Goal: Task Accomplishment & Management: Manage account settings

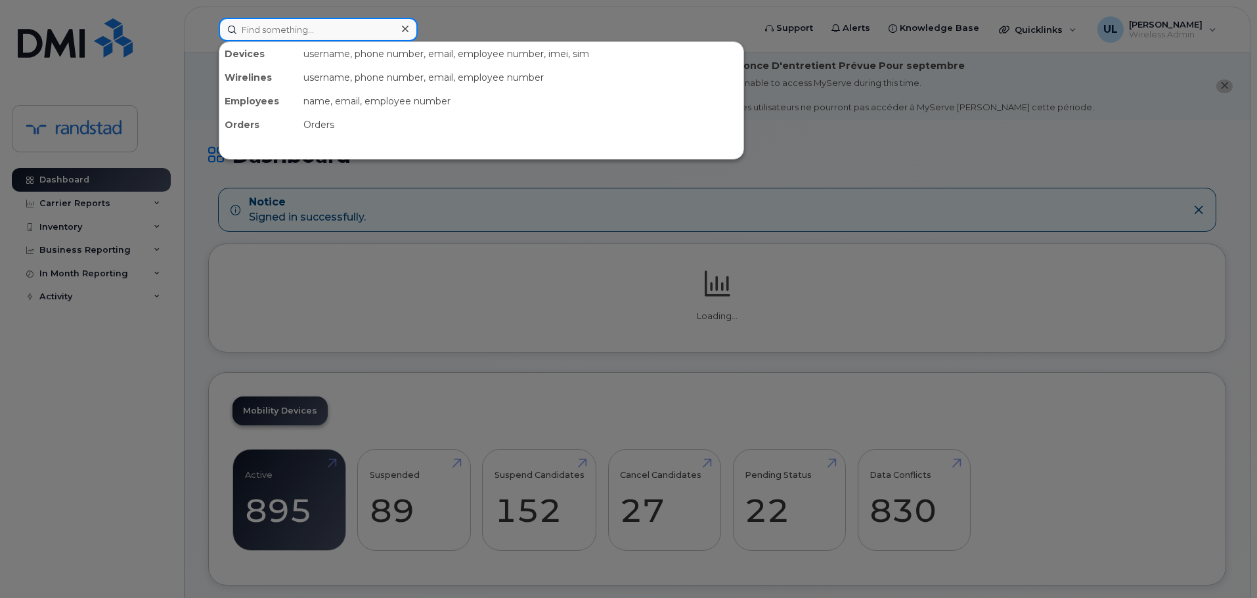
click at [384, 28] on input at bounding box center [318, 30] width 199 height 24
paste input "358845638015095"
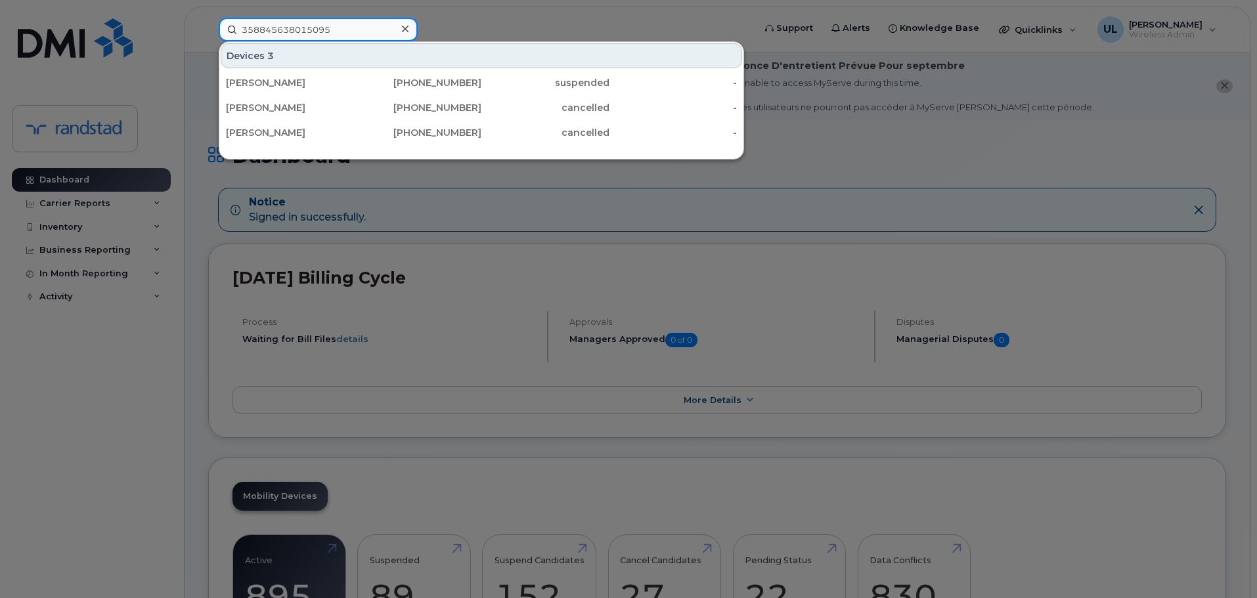
type input "358845638015095"
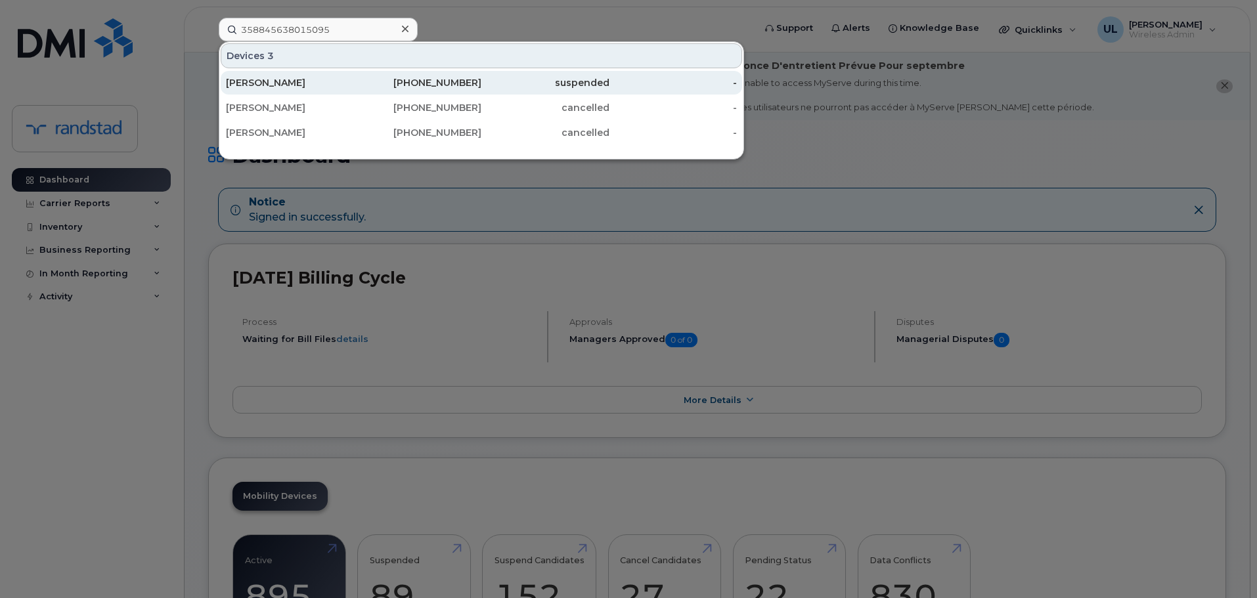
click at [342, 79] on div "Maika Cloutier" at bounding box center [290, 82] width 128 height 13
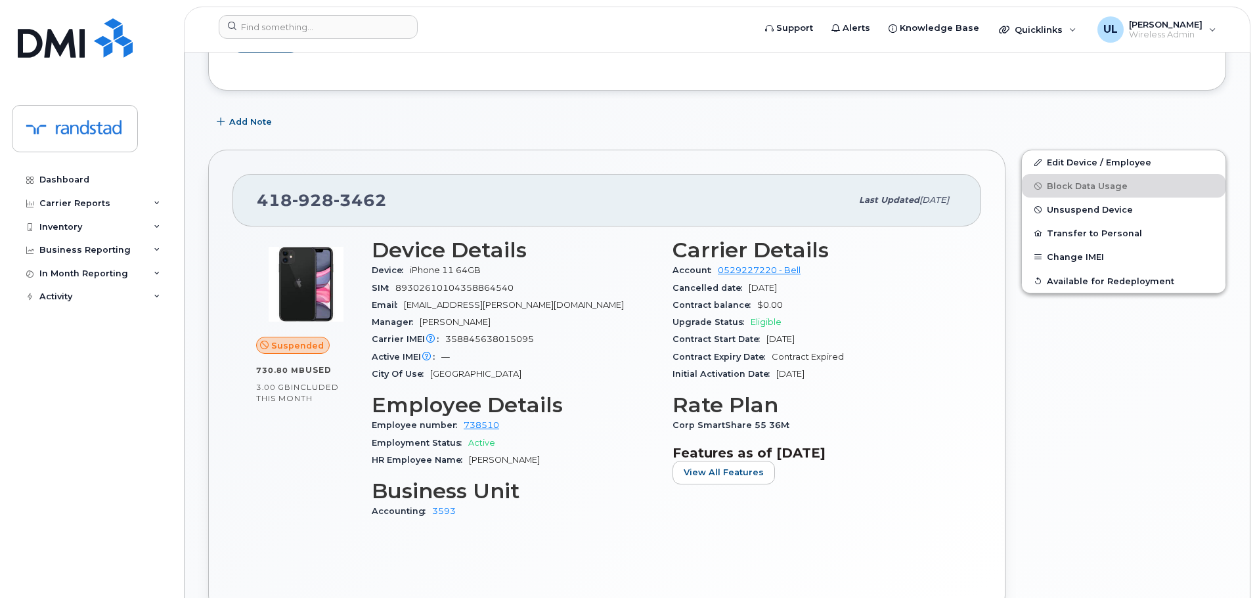
scroll to position [438, 0]
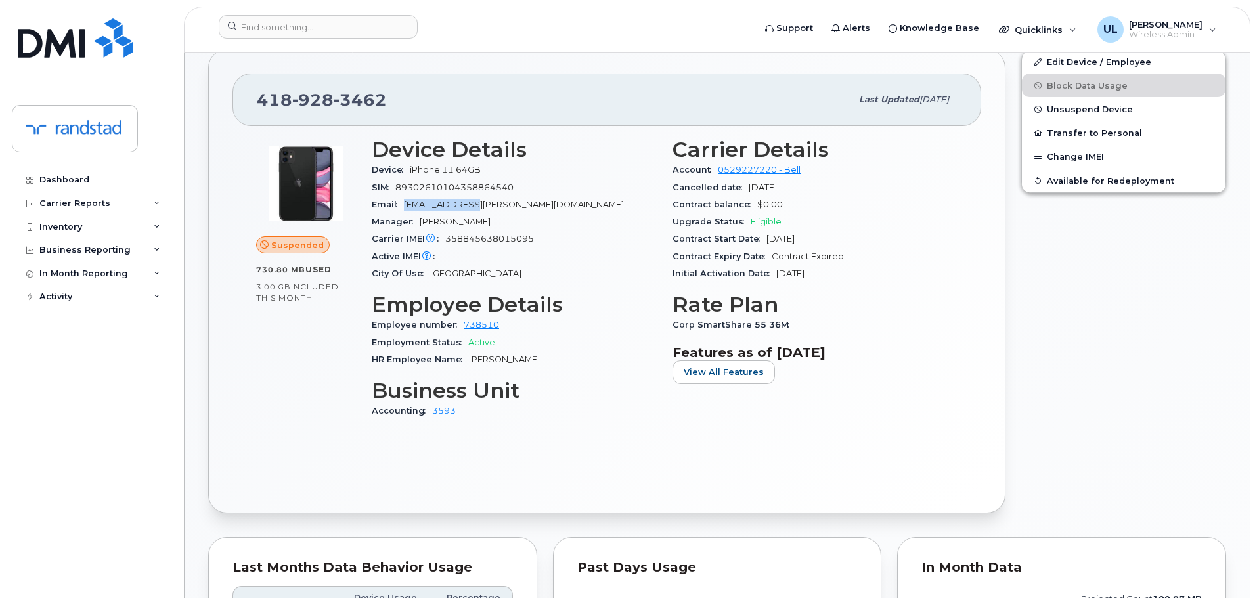
drag, startPoint x: 408, startPoint y: 203, endPoint x: 466, endPoint y: 206, distance: 58.5
click at [466, 206] on span "[EMAIL_ADDRESS][PERSON_NAME][DOMAIN_NAME]" at bounding box center [514, 205] width 220 height 10
copy span "maika.cloutier"
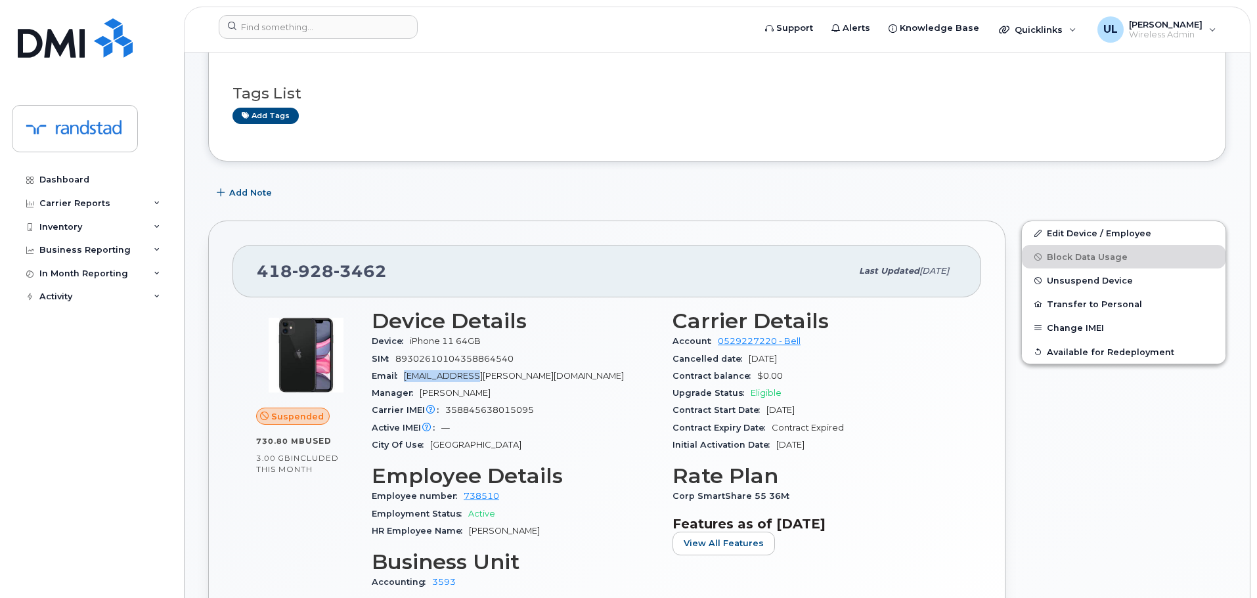
scroll to position [110, 0]
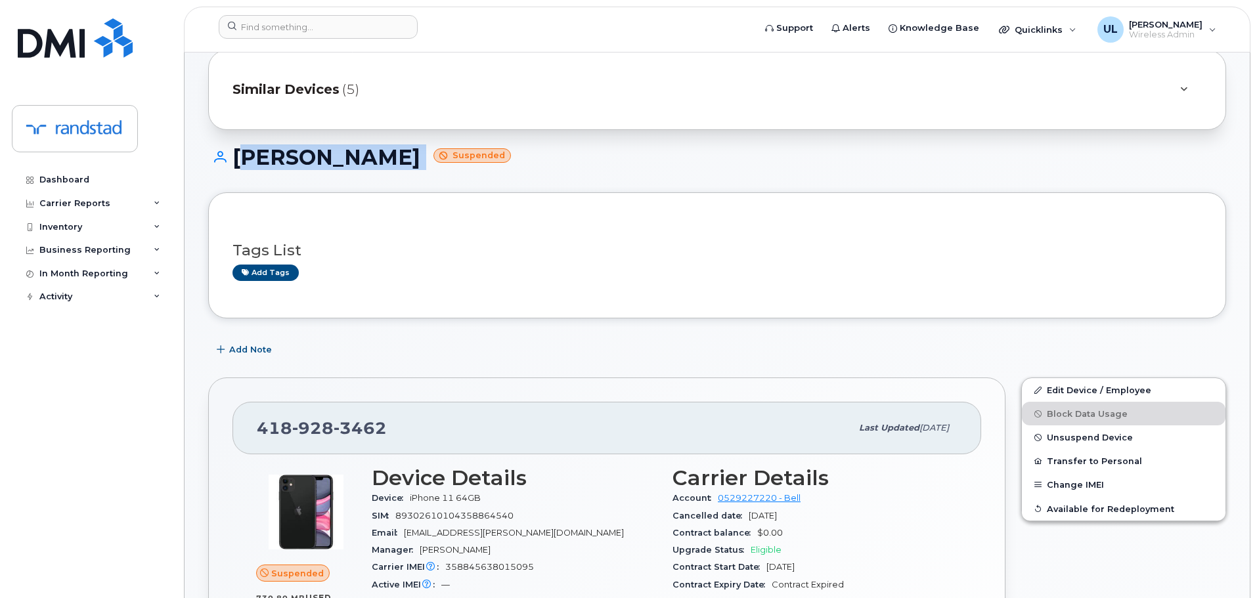
drag, startPoint x: 236, startPoint y: 160, endPoint x: 420, endPoint y: 160, distance: 183.2
click at [420, 160] on h1 "Maika Cloutier Suspended" at bounding box center [717, 157] width 1018 height 23
copy h1 "[PERSON_NAME]"
click at [1053, 435] on span "Unsuspend Device" at bounding box center [1090, 438] width 86 height 10
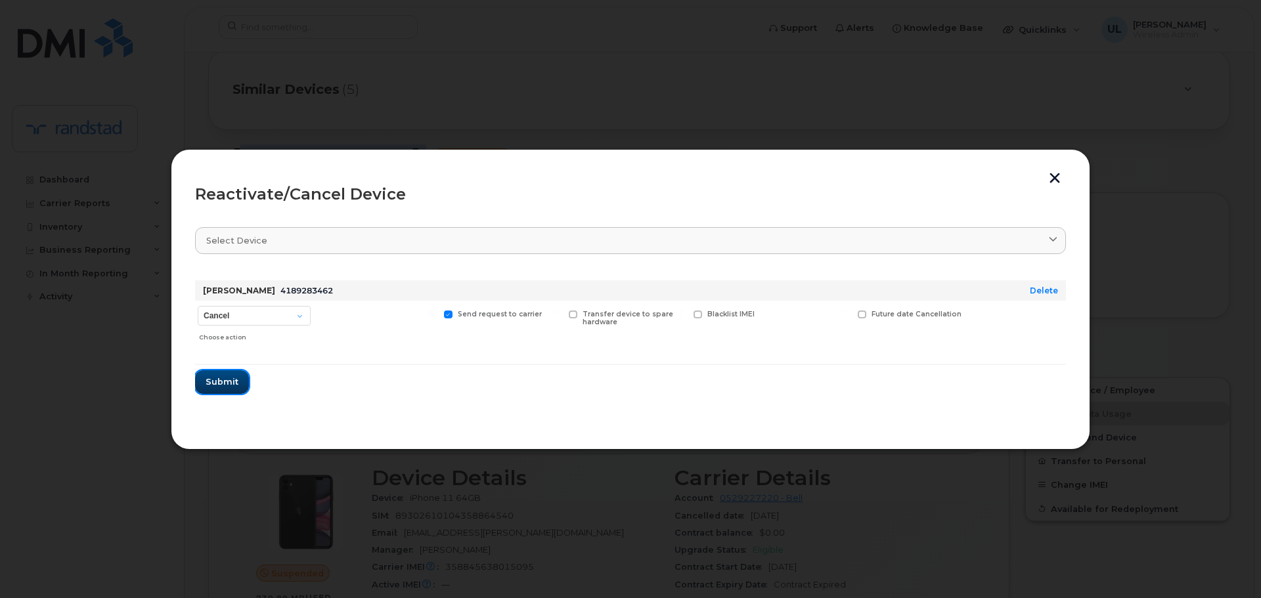
click at [235, 370] on button "Submit" at bounding box center [222, 382] width 54 height 24
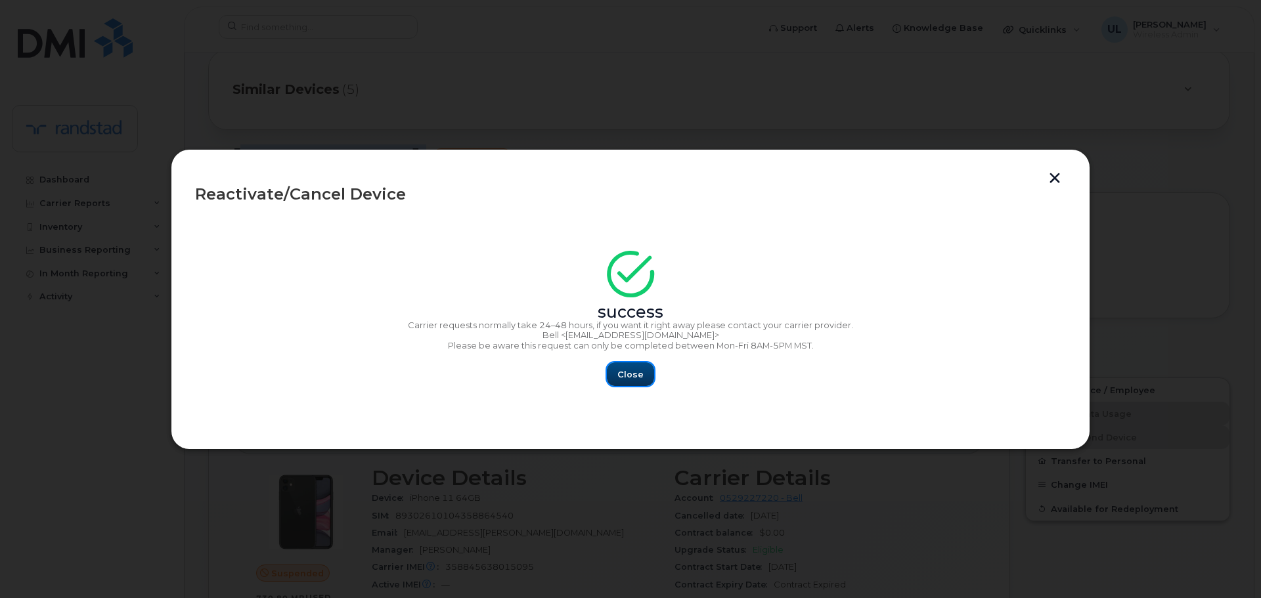
click at [635, 372] on span "Close" at bounding box center [630, 374] width 26 height 12
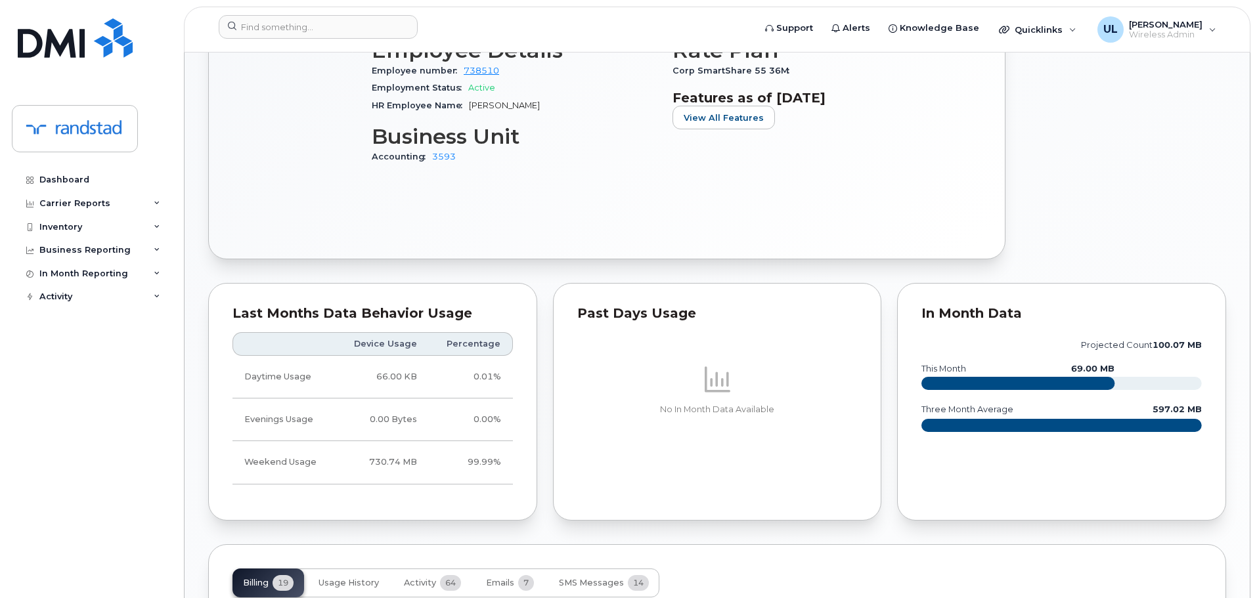
scroll to position [219, 0]
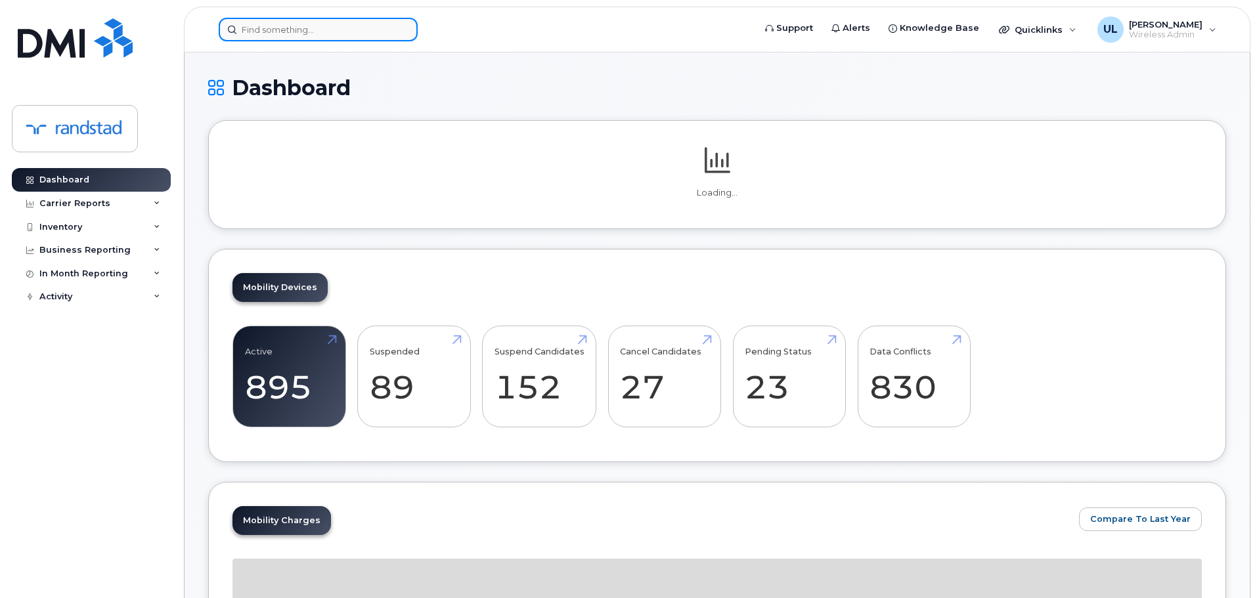
click at [362, 39] on input at bounding box center [318, 30] width 199 height 24
click at [360, 37] on input at bounding box center [318, 30] width 199 height 24
paste input "351835928165475"
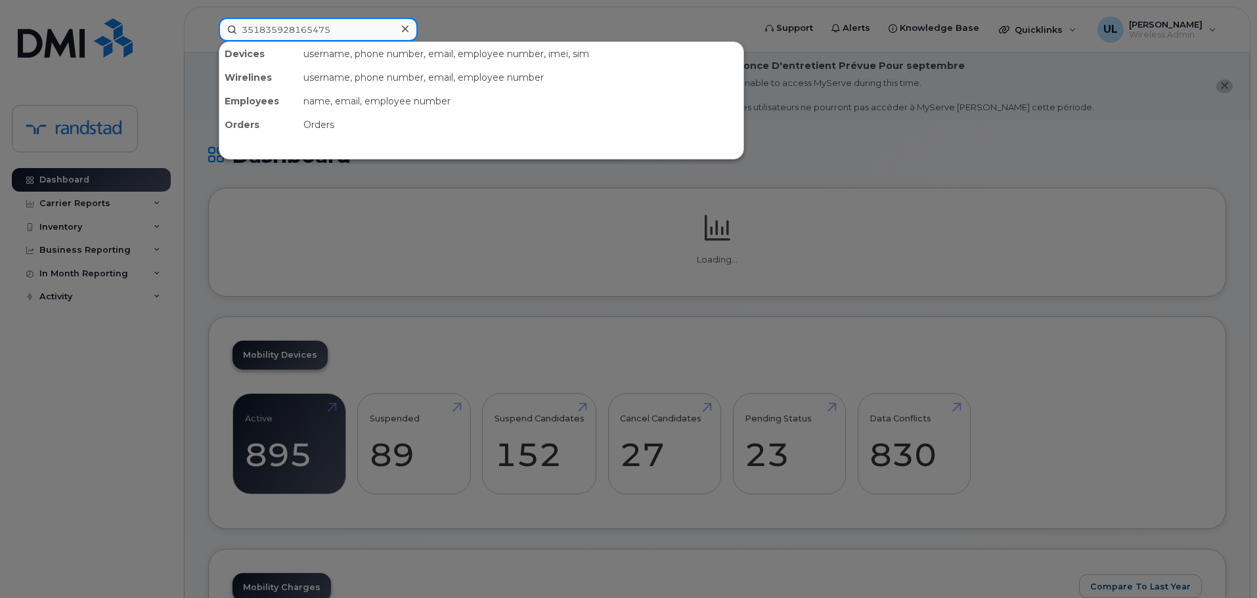
click at [351, 28] on input "351835928165475" at bounding box center [318, 30] width 199 height 24
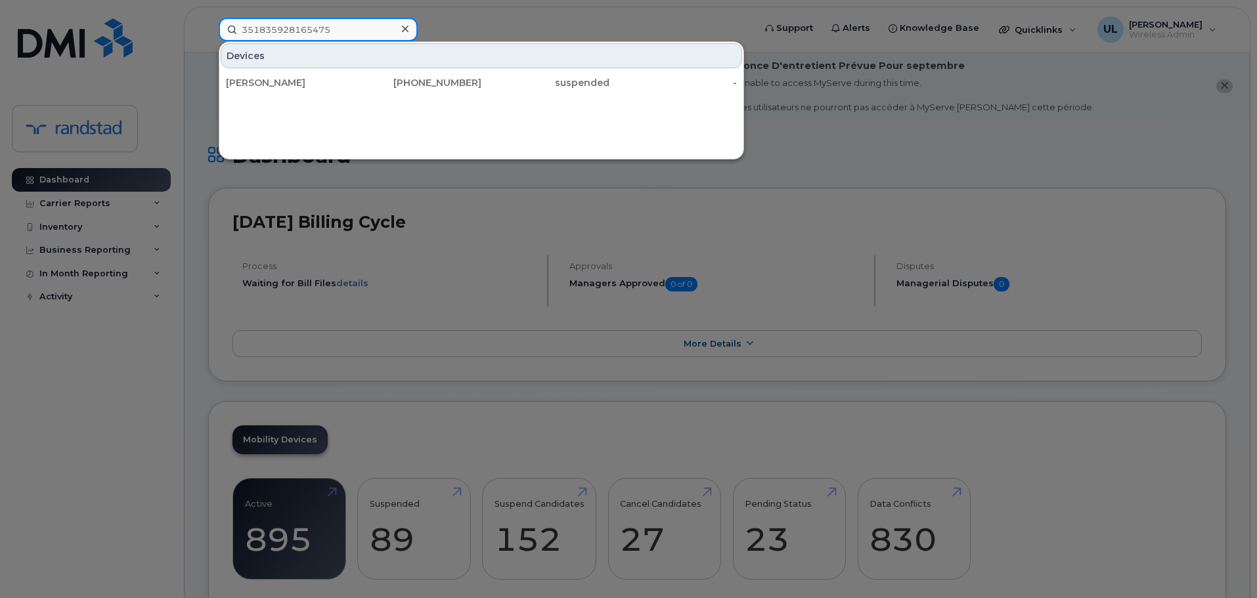
type input "351835928165475"
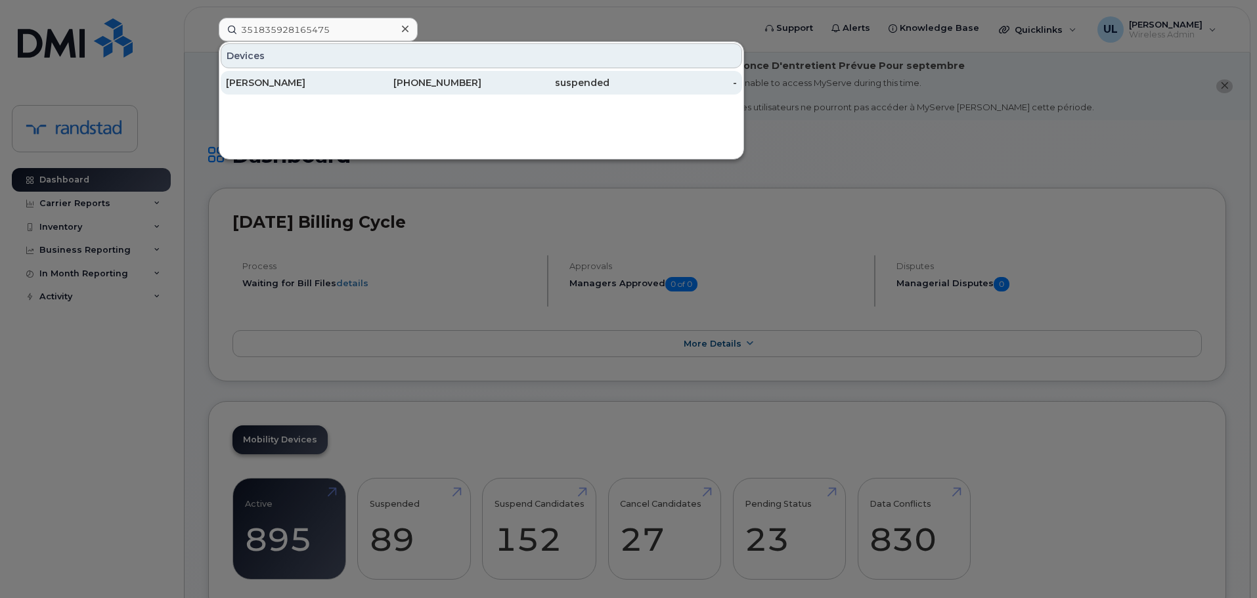
click at [343, 72] on div "Shauna Plawiuk" at bounding box center [290, 83] width 128 height 24
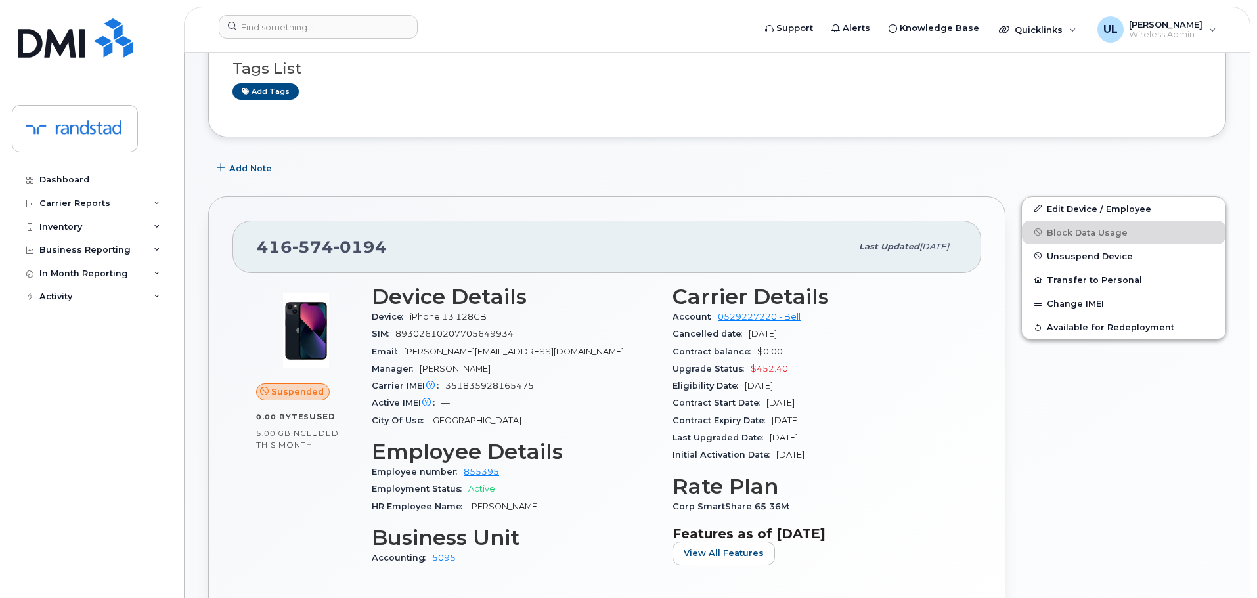
scroll to position [328, 0]
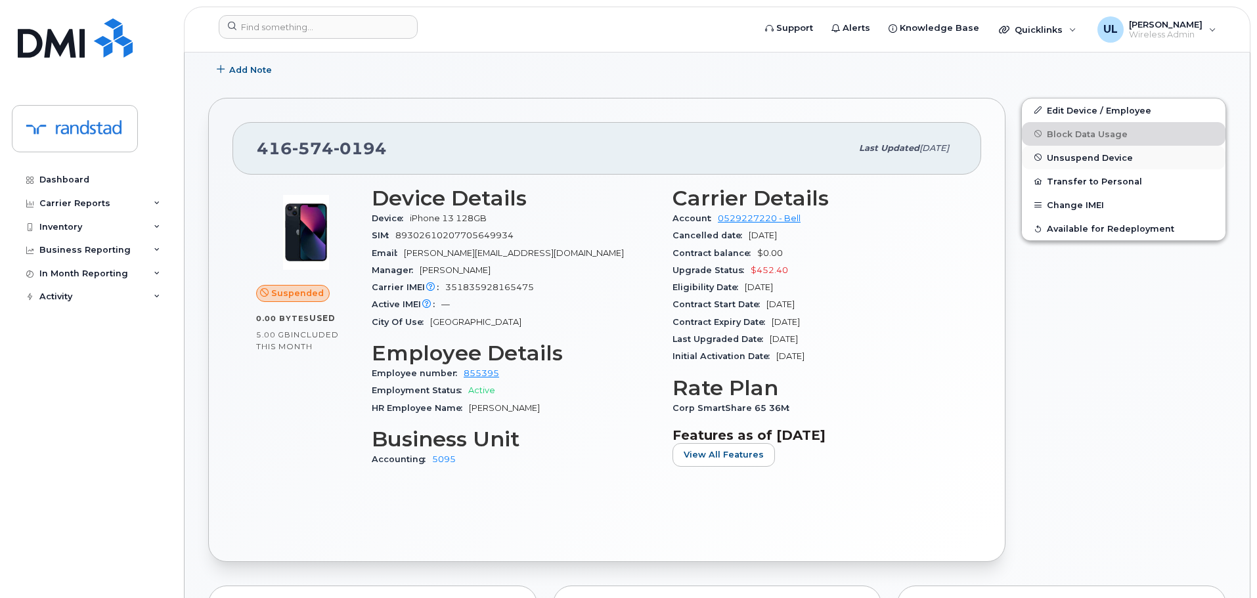
drag, startPoint x: 1049, startPoint y: 186, endPoint x: 1051, endPoint y: 156, distance: 29.6
click at [1051, 156] on div "Edit Device / Employee Block Data Usage Unsuspend Device Transfer to Personal C…" at bounding box center [1123, 170] width 205 height 144
click at [1051, 156] on span "Unsuspend Device" at bounding box center [1090, 157] width 86 height 10
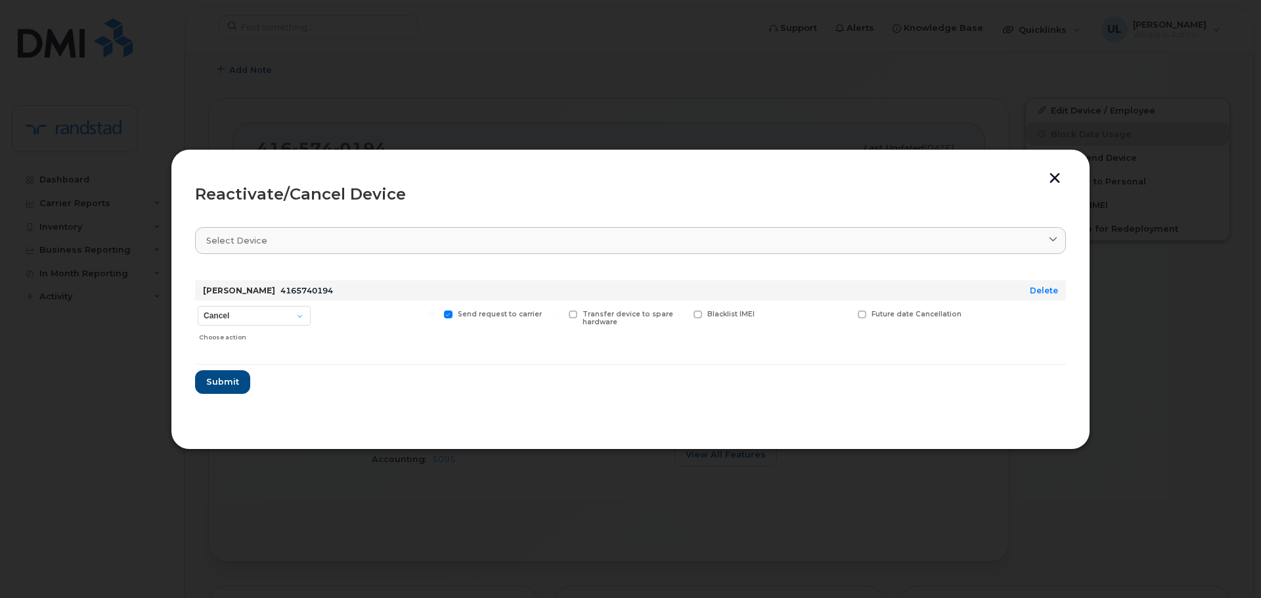
click at [259, 301] on div "Shauna Plawiuk 4165740194" at bounding box center [595, 290] width 791 height 21
click at [263, 324] on select "Cancel Suspend - Extend Suspension Reactivate" at bounding box center [254, 316] width 113 height 20
select select "[object Object]"
click at [198, 306] on select "Cancel Suspend - Extend Suspension Reactivate" at bounding box center [254, 316] width 113 height 20
click at [230, 390] on button "Submit" at bounding box center [222, 382] width 54 height 24
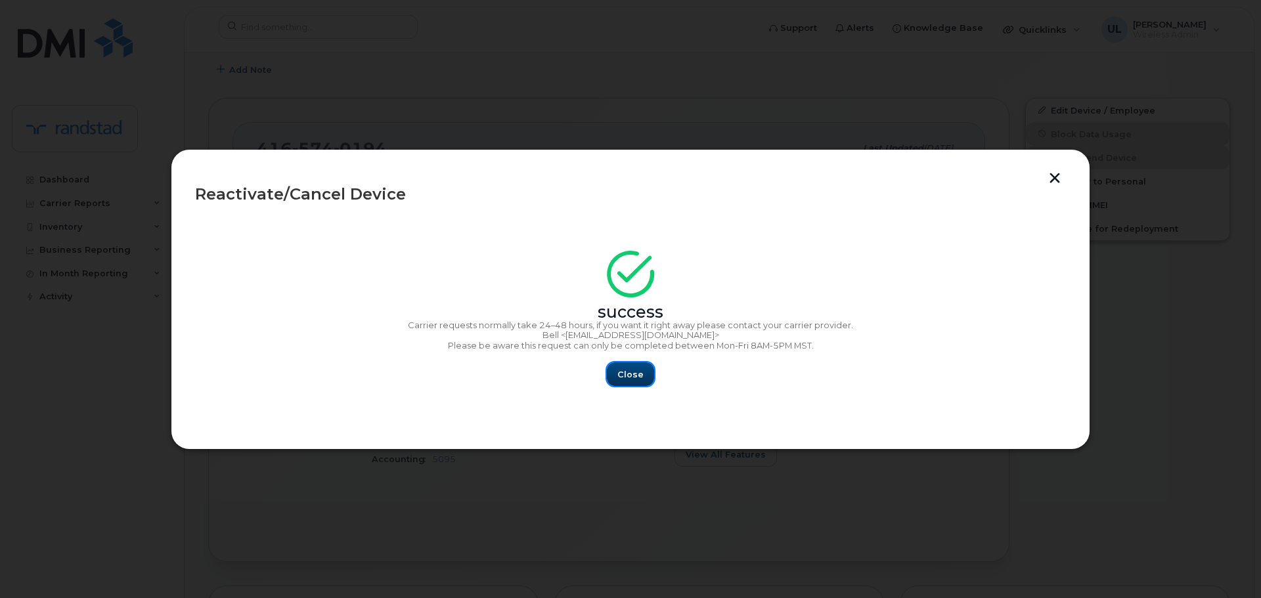
click at [640, 364] on button "Close" at bounding box center [630, 374] width 47 height 24
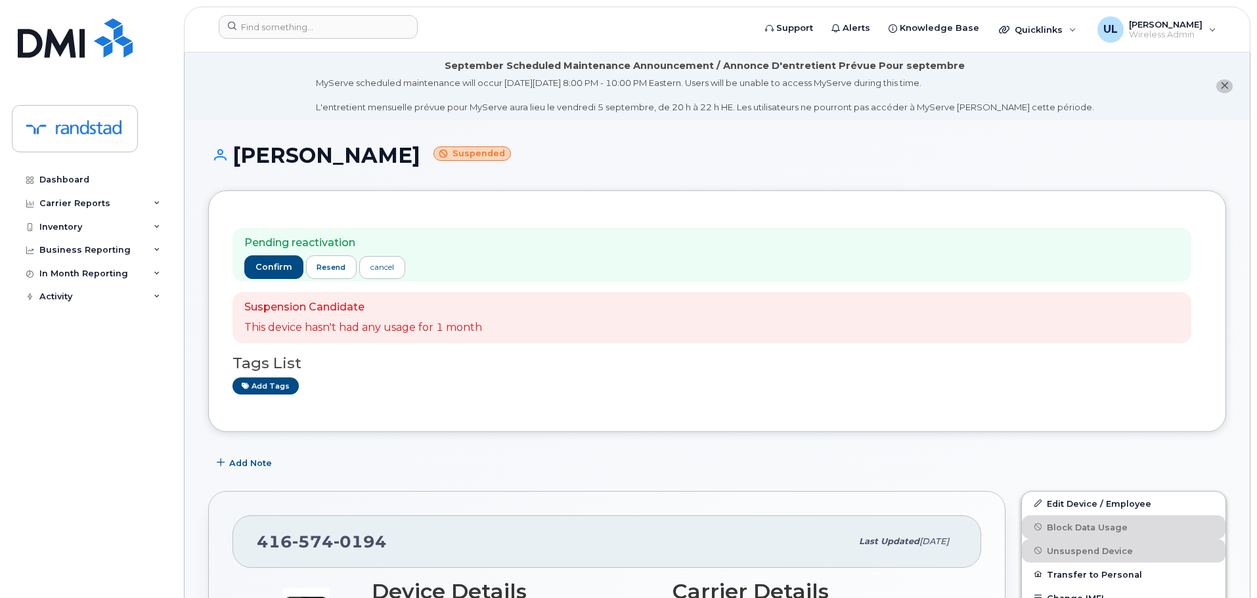
scroll to position [219, 0]
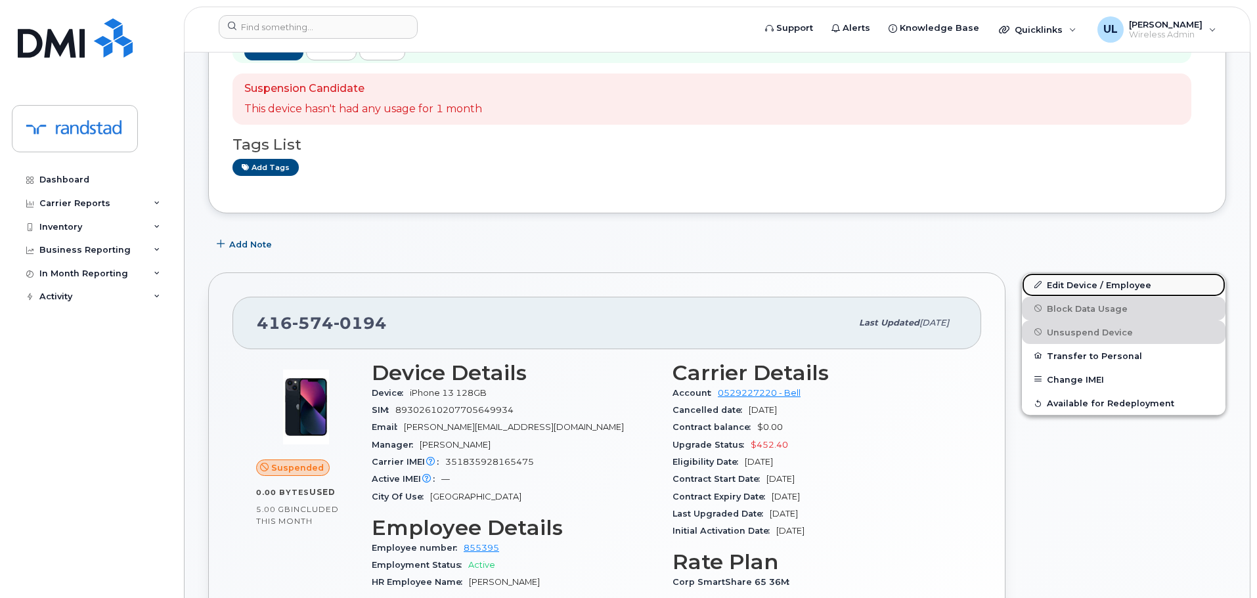
click at [1031, 274] on link "Edit Device / Employee" at bounding box center [1124, 285] width 204 height 24
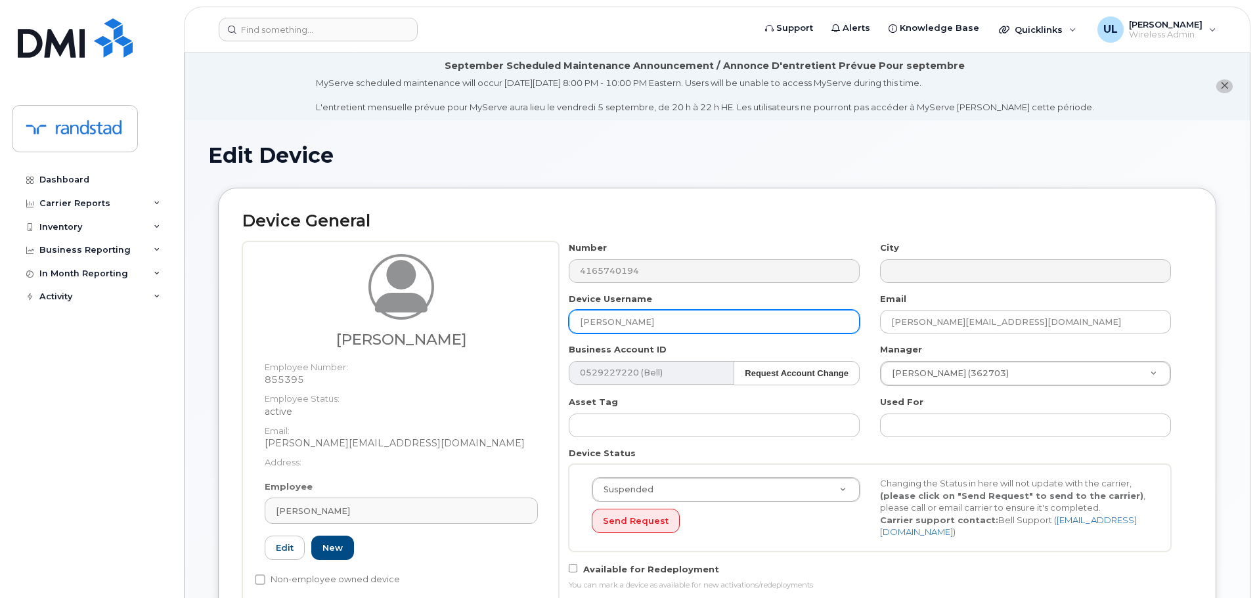
drag, startPoint x: 707, startPoint y: 316, endPoint x: 399, endPoint y: 322, distance: 308.7
click at [399, 322] on div "Shauna Plawiuk Employee Number: 855395 Employee Status: active Email: shauna.pl…" at bounding box center [716, 426] width 949 height 368
type input "[PERSON_NAME]"
paste input "[PERSON_NAME]"
type input "[PERSON_NAME]"
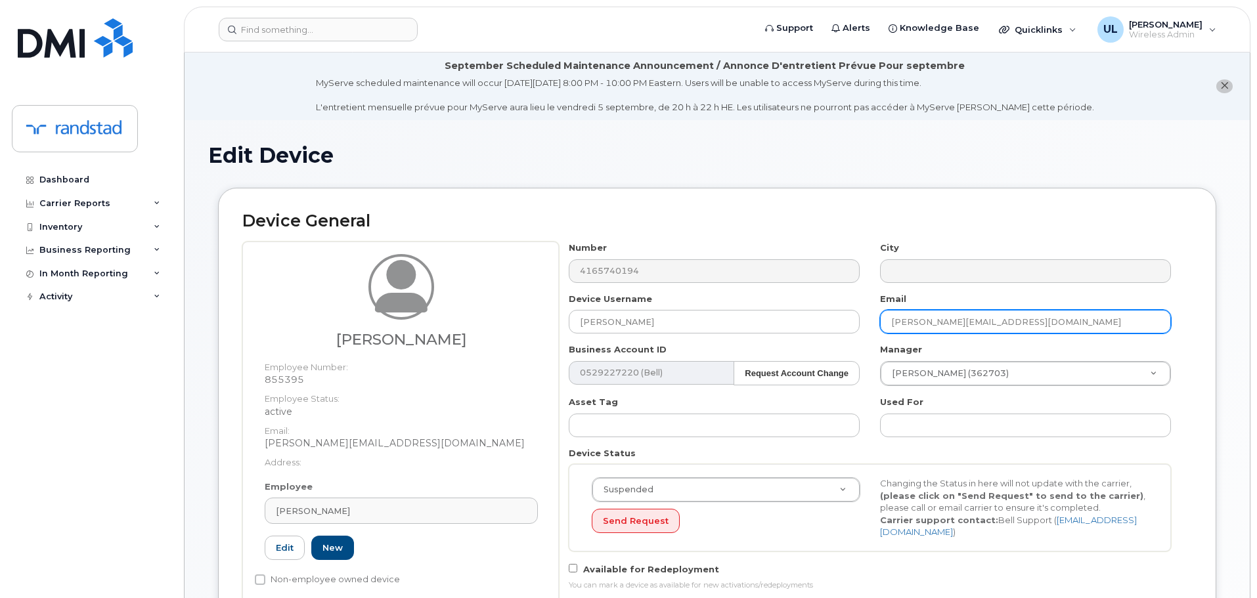
click at [989, 320] on input "shauna.plawiuk@randstad.ca" at bounding box center [1025, 322] width 291 height 24
click at [991, 391] on div "Number 4165740194 City Device Username Bhupender Singh Email Business Account I…" at bounding box center [870, 421] width 622 height 359
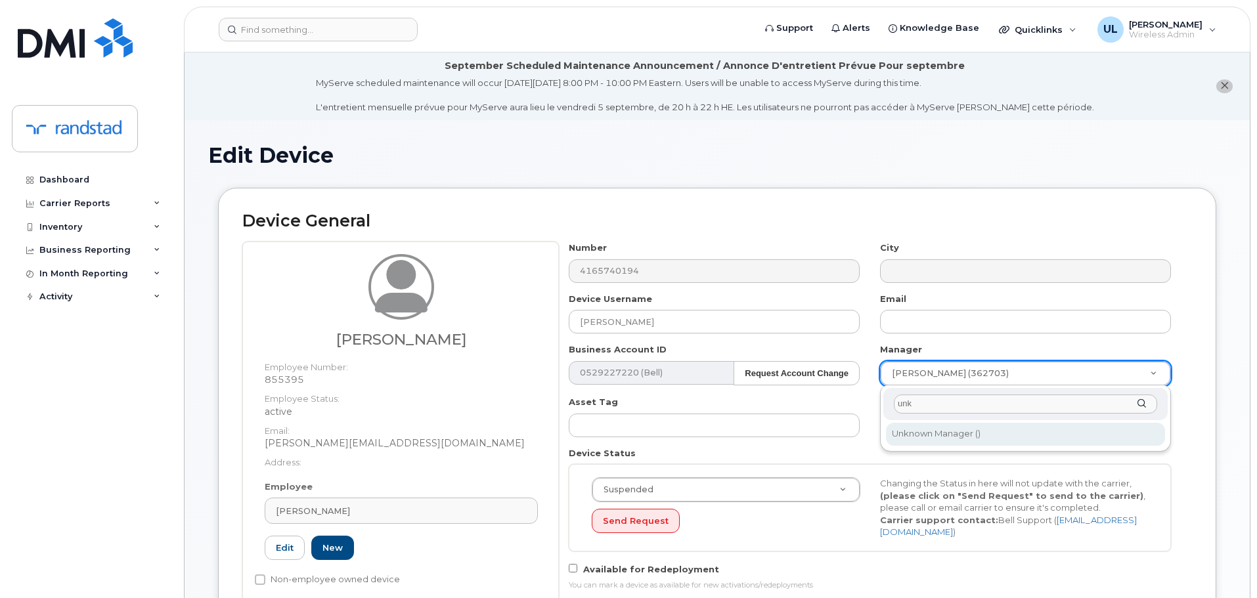
type input "unk"
type input "281330"
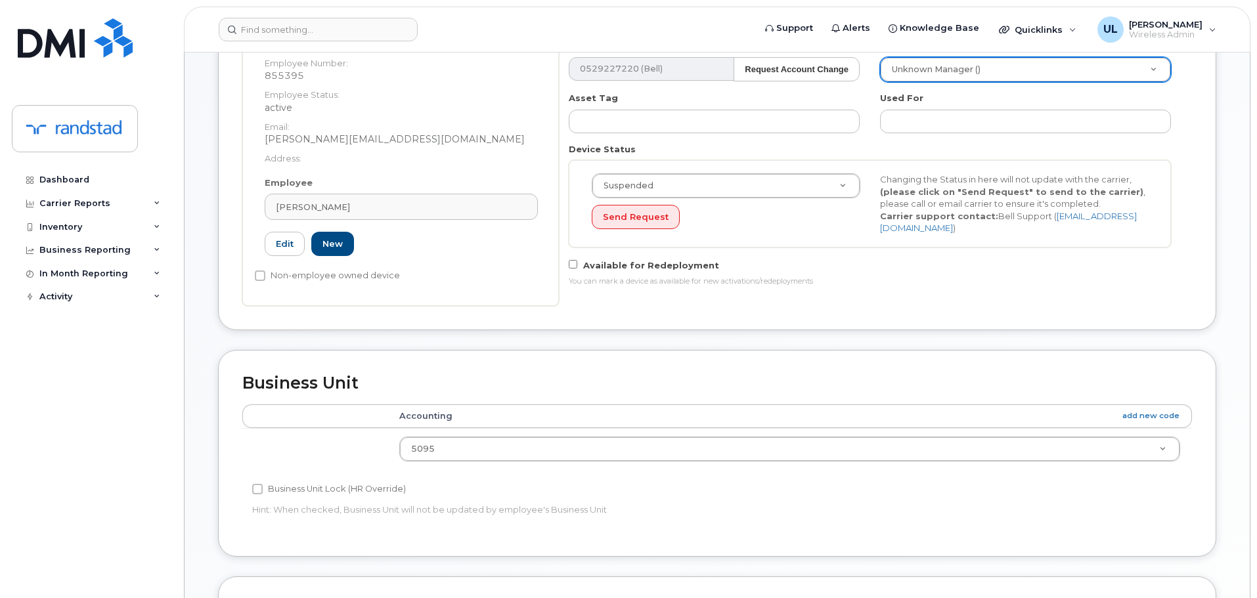
scroll to position [438, 0]
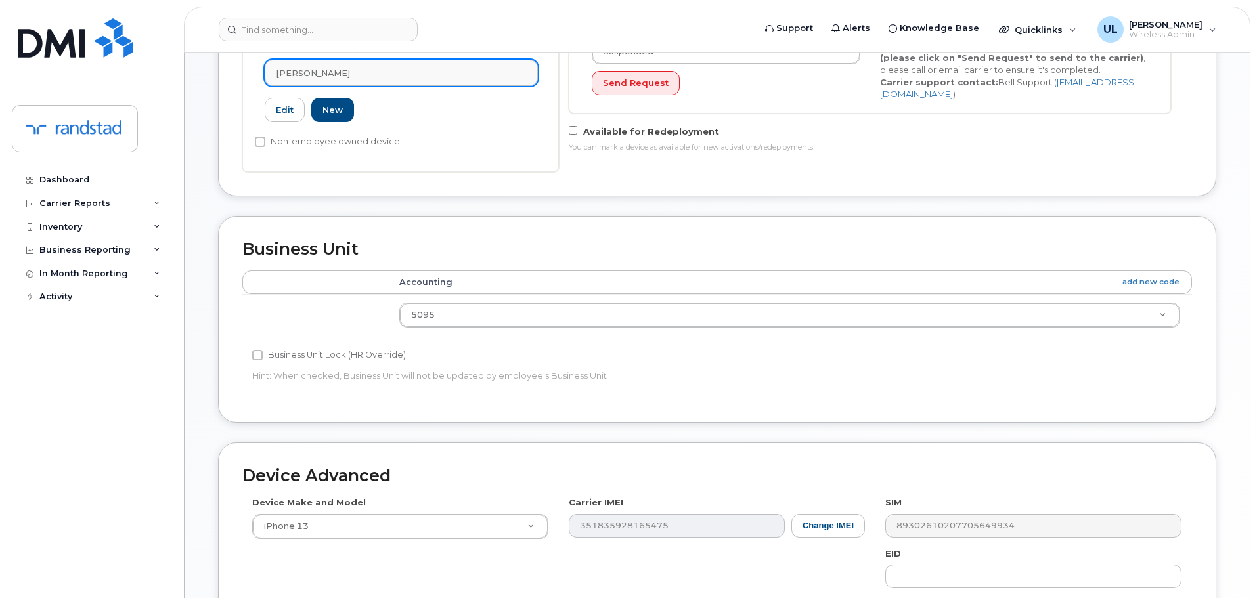
click at [467, 72] on div "Shauna Plawiuk" at bounding box center [401, 73] width 251 height 12
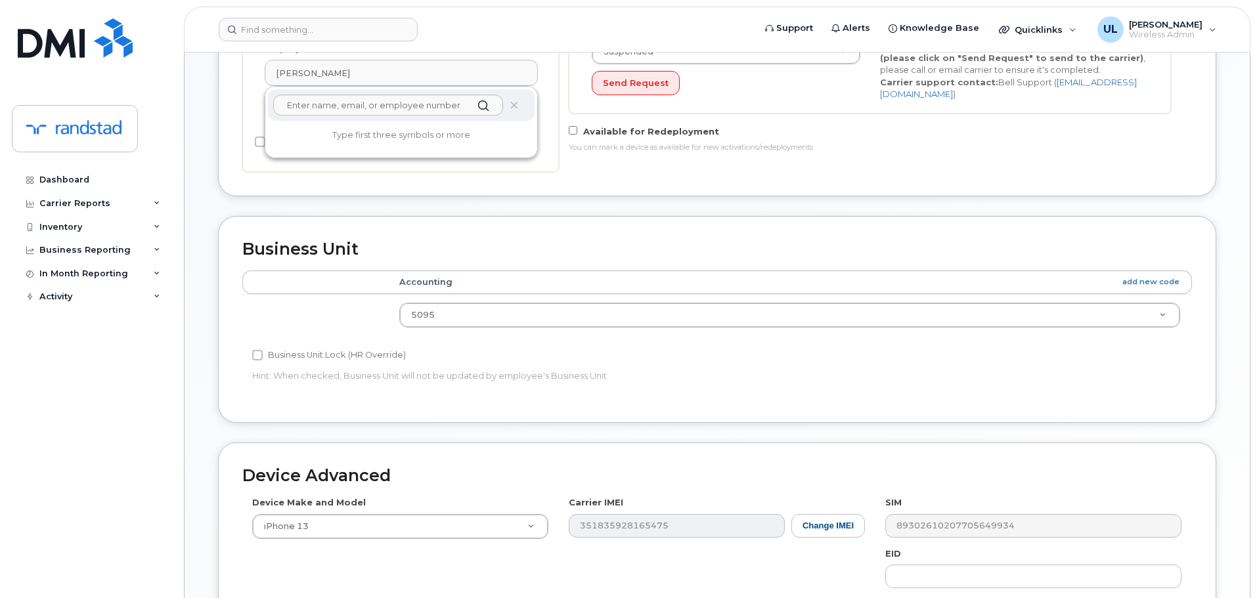
click at [519, 102] on div at bounding box center [401, 105] width 267 height 32
click at [510, 107] on icon at bounding box center [514, 105] width 9 height 9
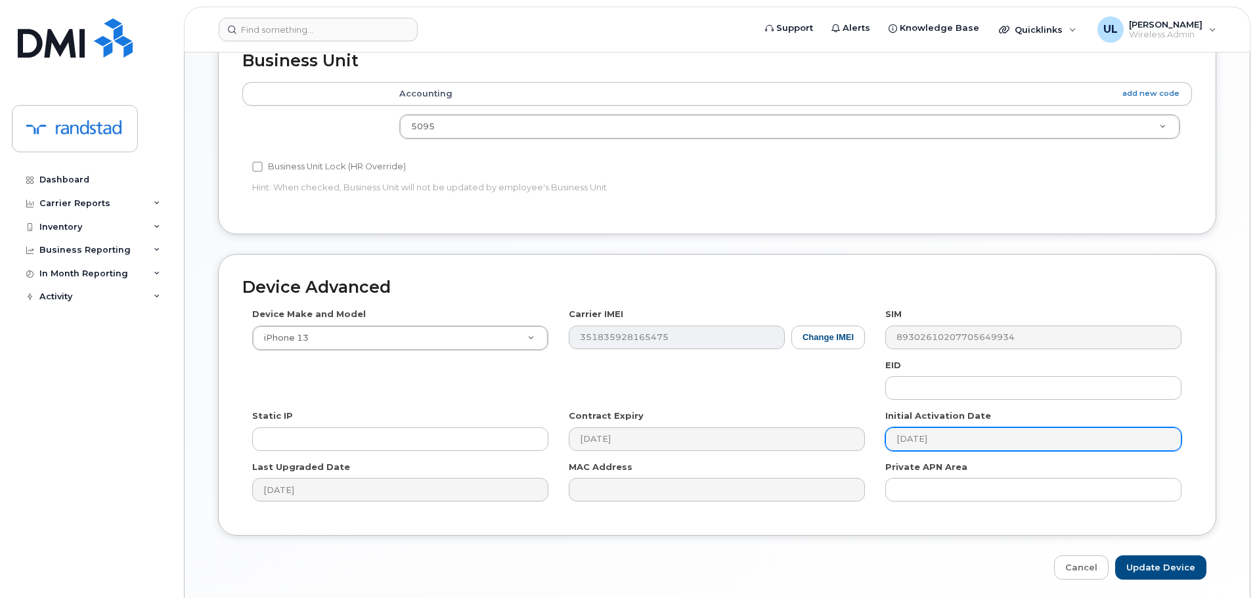
scroll to position [664, 0]
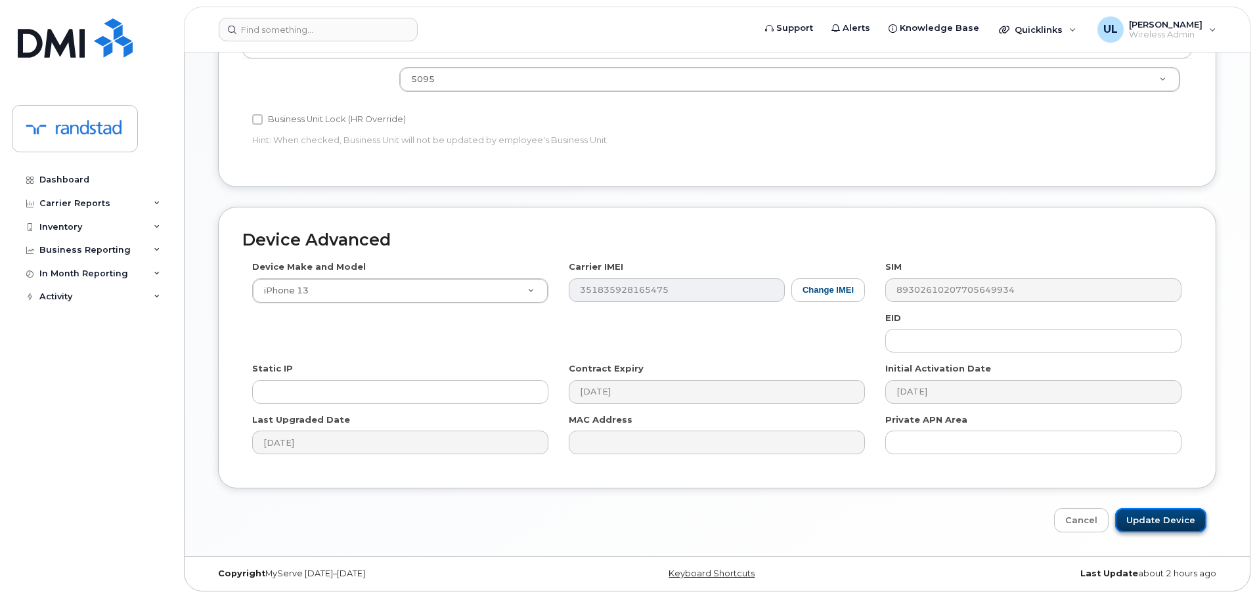
click at [1154, 523] on input "Update Device" at bounding box center [1160, 520] width 91 height 24
type input "Saving..."
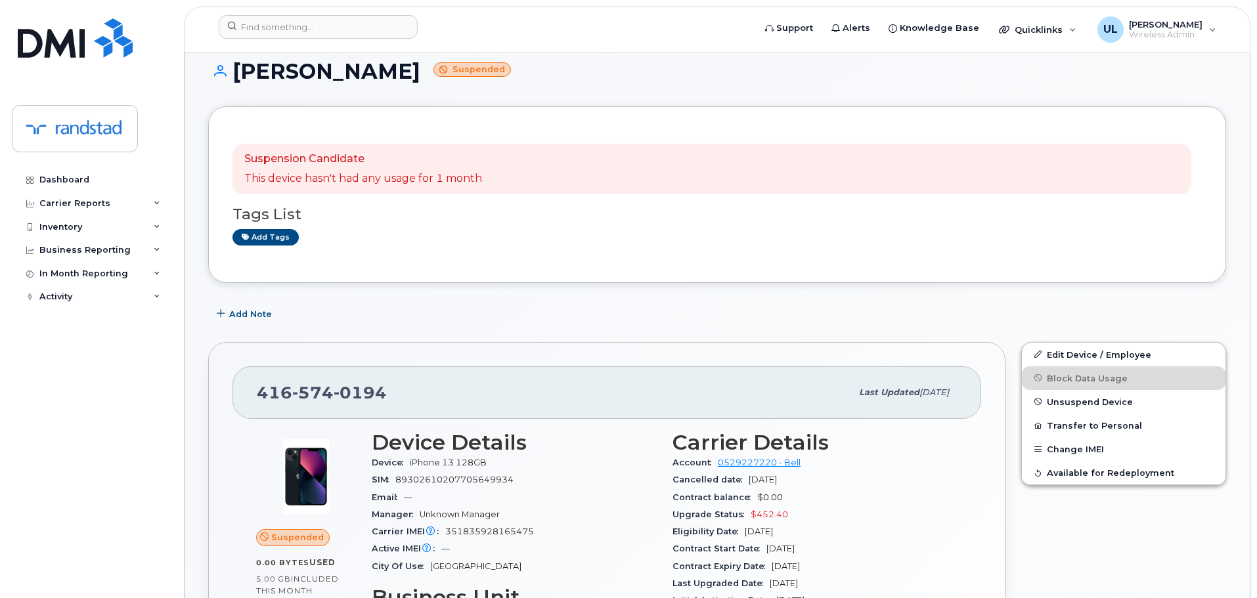
scroll to position [219, 0]
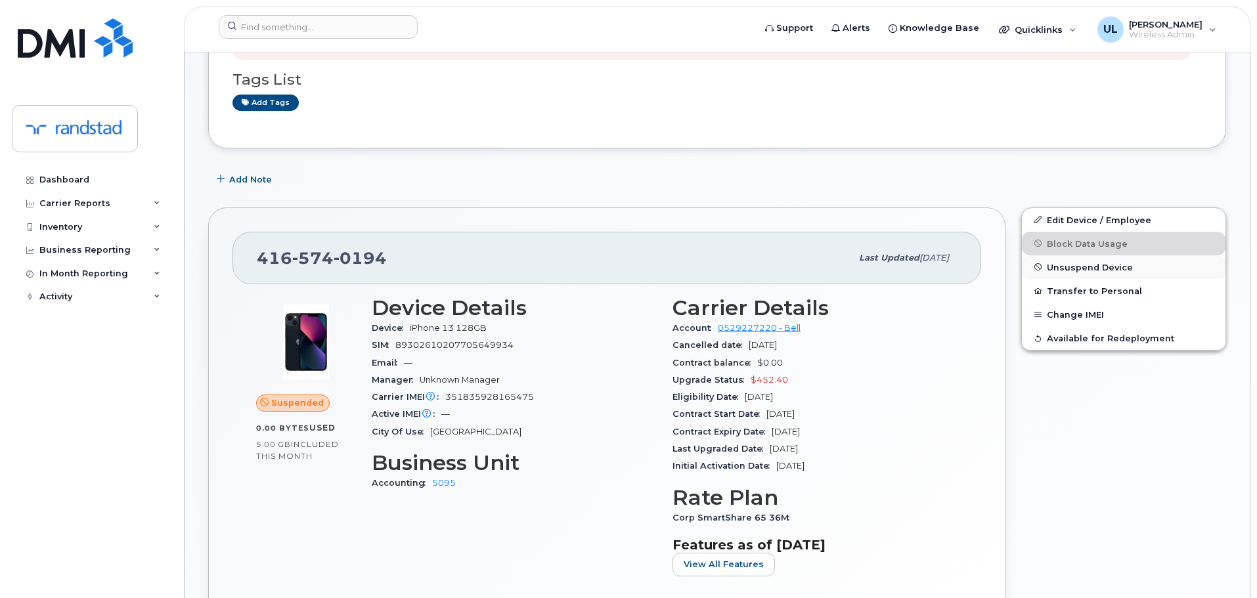
click at [1043, 265] on button "Unsuspend Device" at bounding box center [1124, 267] width 204 height 24
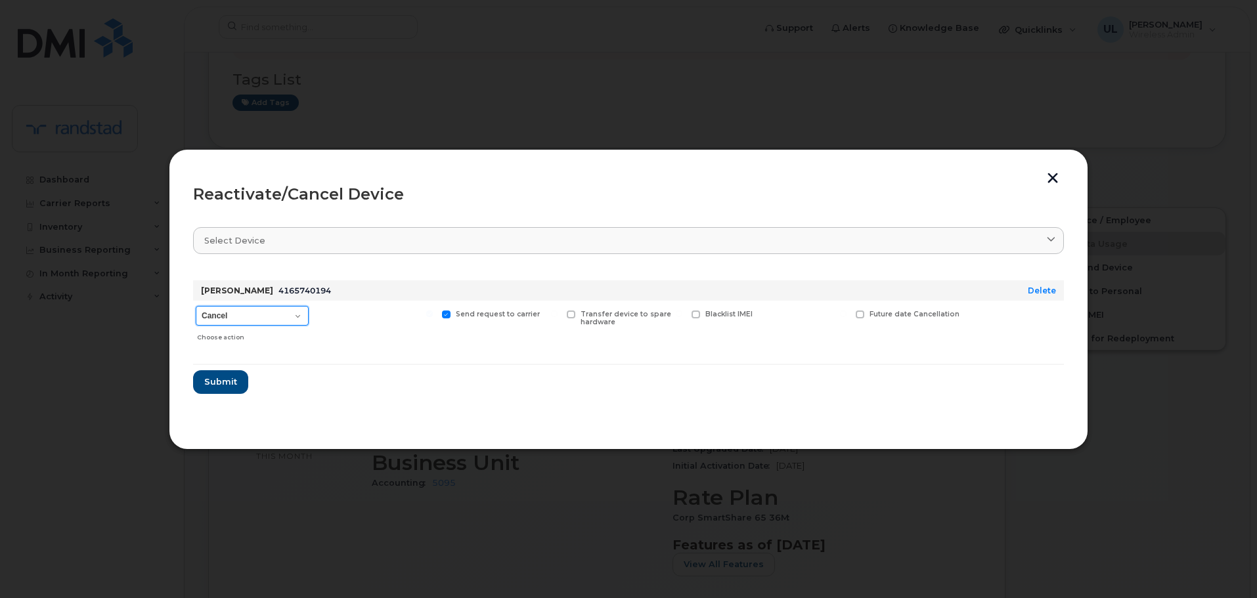
click at [244, 322] on select "Cancel Suspend - Extend Suspension Reactivate" at bounding box center [252, 316] width 113 height 20
select select "[object Object]"
click at [196, 306] on select "Cancel Suspend - Extend Suspension Reactivate" at bounding box center [252, 316] width 113 height 20
click at [236, 382] on button "Submit" at bounding box center [220, 382] width 54 height 24
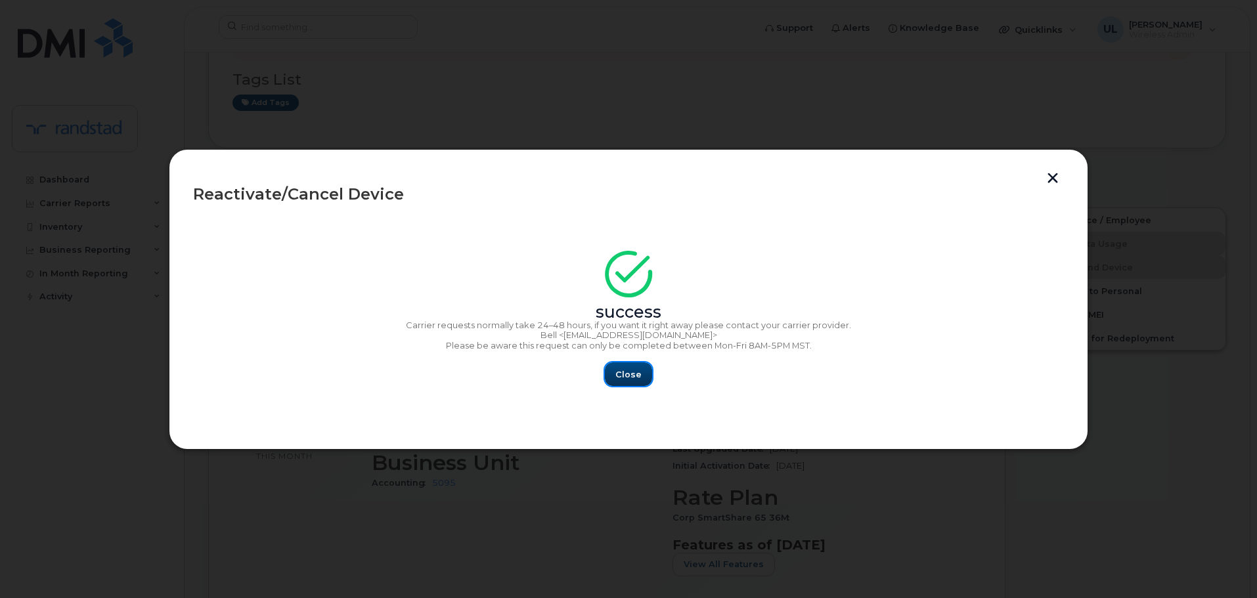
click at [622, 374] on span "Close" at bounding box center [628, 374] width 26 height 12
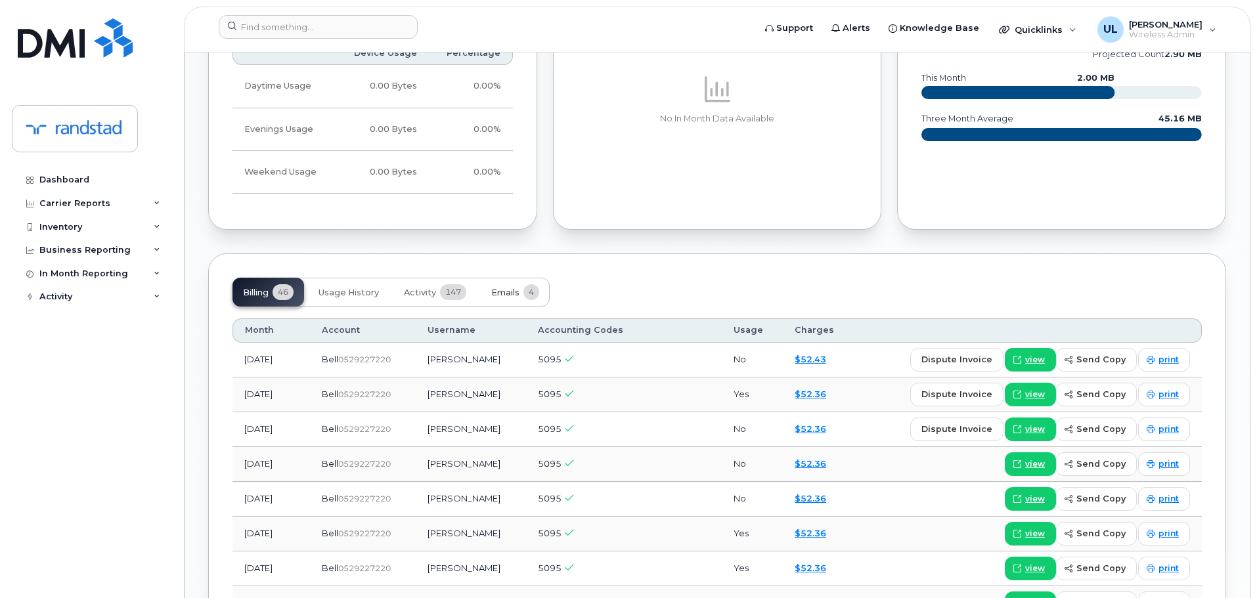
click at [506, 300] on button "Emails 4" at bounding box center [515, 292] width 69 height 29
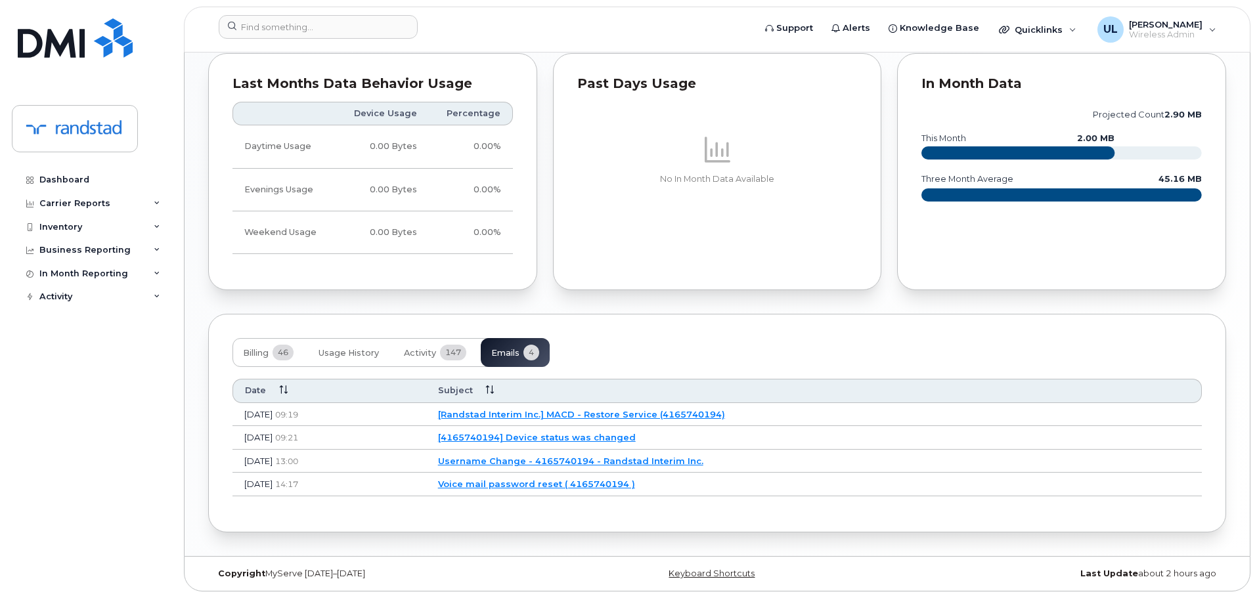
scroll to position [49, 0]
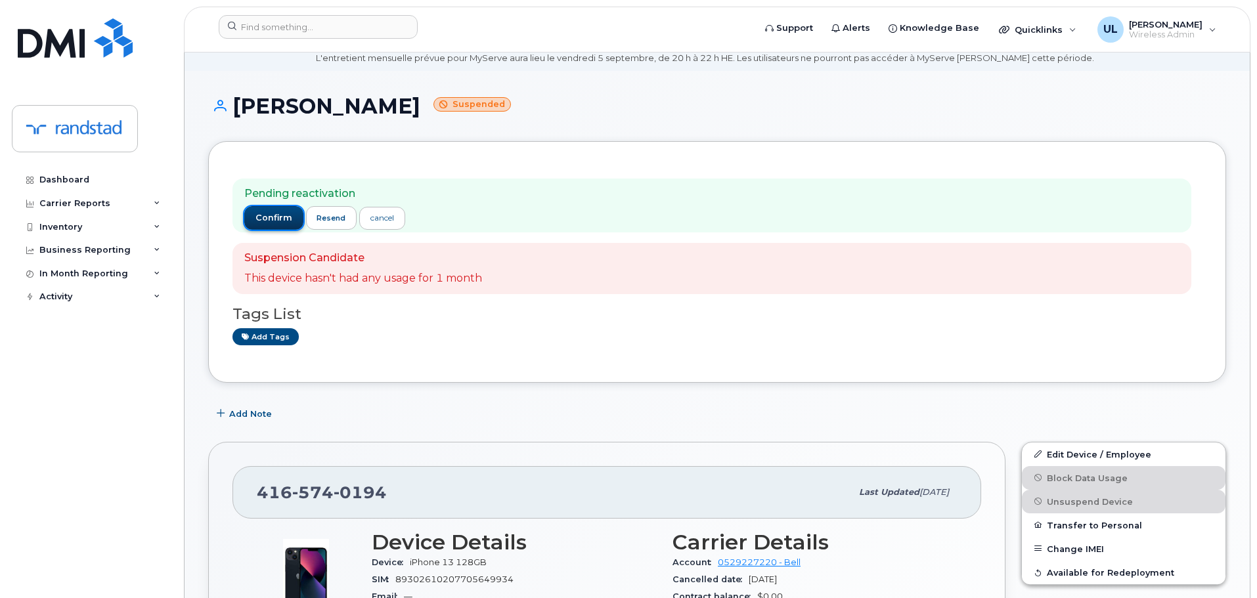
click at [259, 227] on button "confirm" at bounding box center [273, 218] width 59 height 24
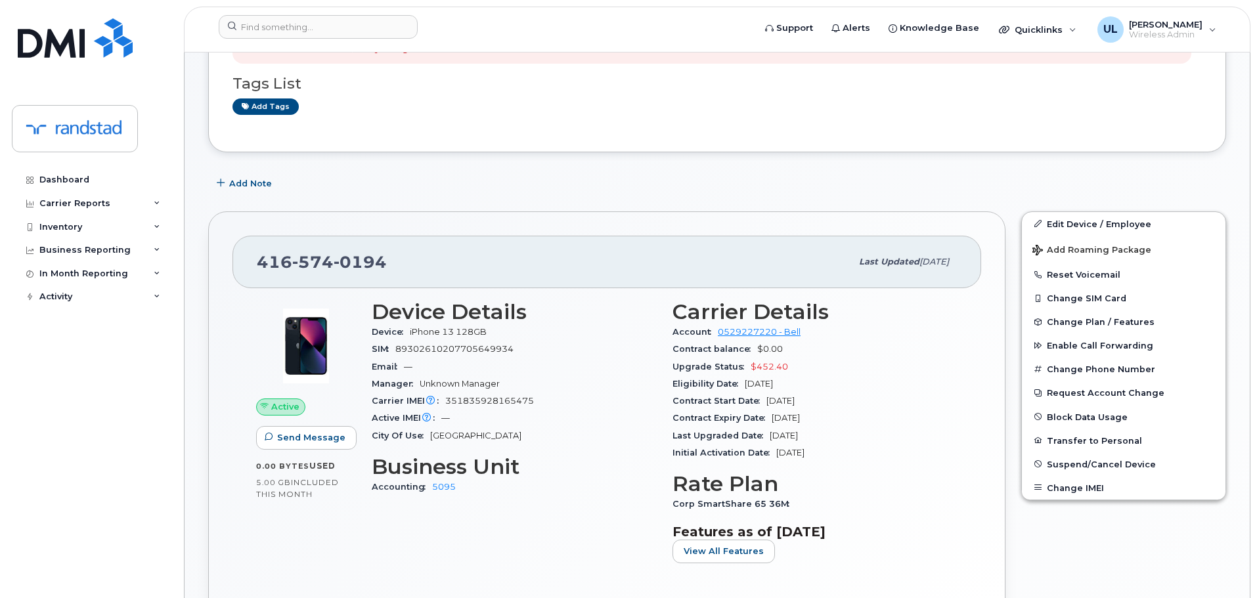
scroll to position [219, 0]
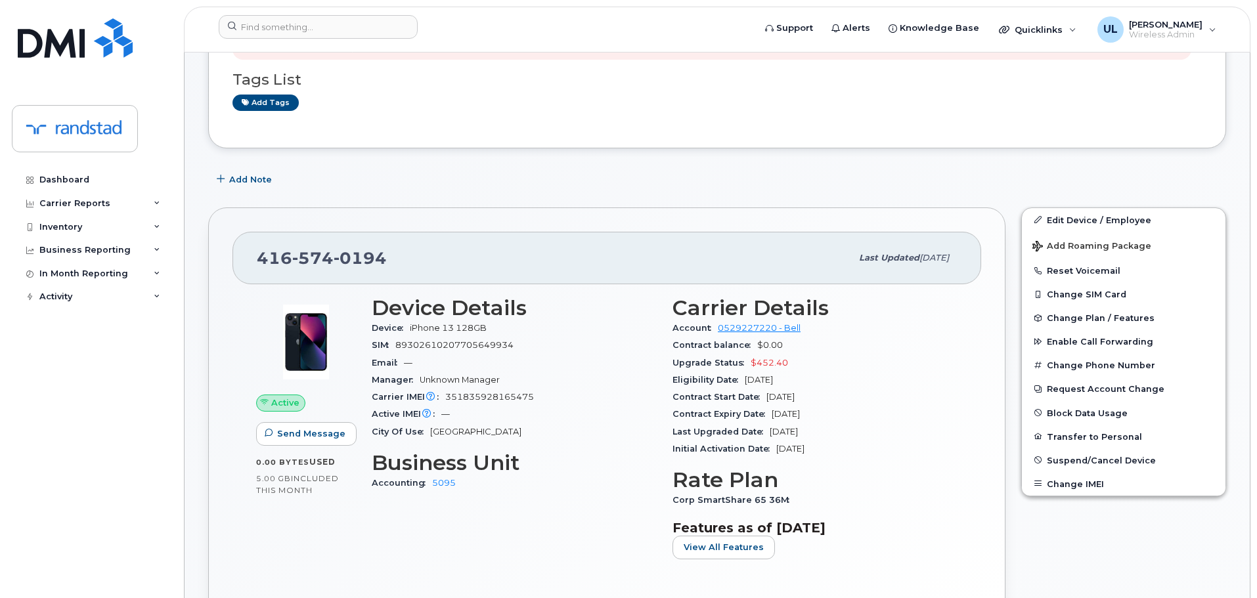
drag, startPoint x: 831, startPoint y: 412, endPoint x: 772, endPoint y: 413, distance: 59.1
click at [772, 413] on div "Contract Expiry Date [DATE]" at bounding box center [814, 414] width 285 height 17
copy span "[DATE]"
click at [328, 40] on div at bounding box center [482, 29] width 548 height 29
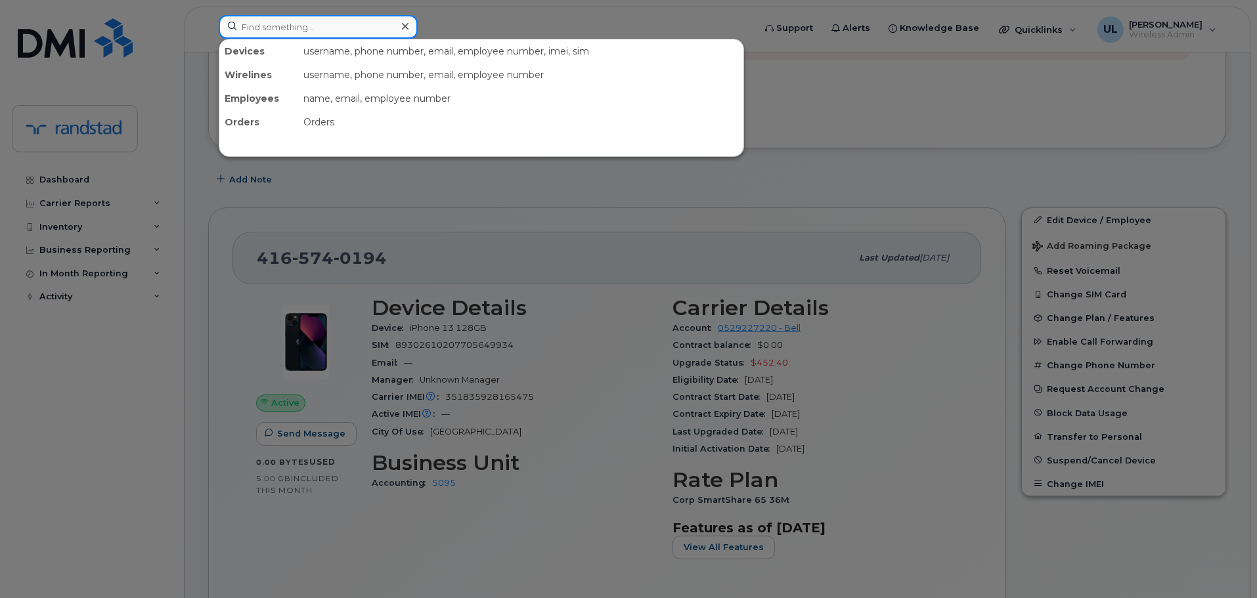
click at [327, 31] on input at bounding box center [318, 27] width 199 height 24
paste input "356462103066173"
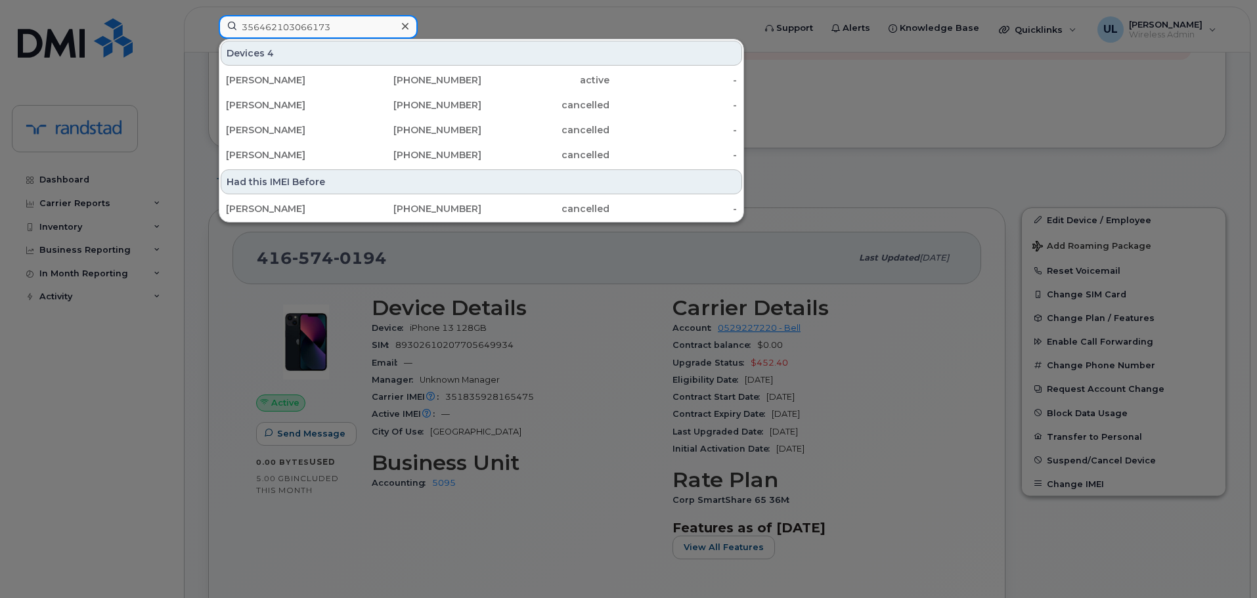
type input "356462103066173"
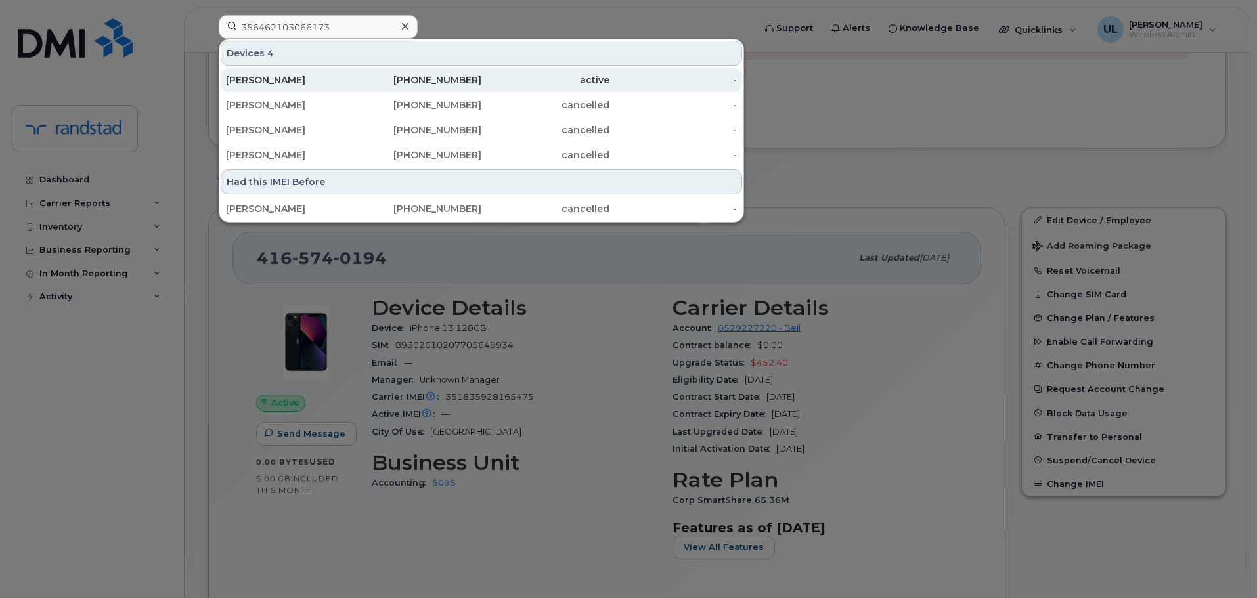
click at [333, 80] on div "[PERSON_NAME]" at bounding box center [290, 80] width 128 height 13
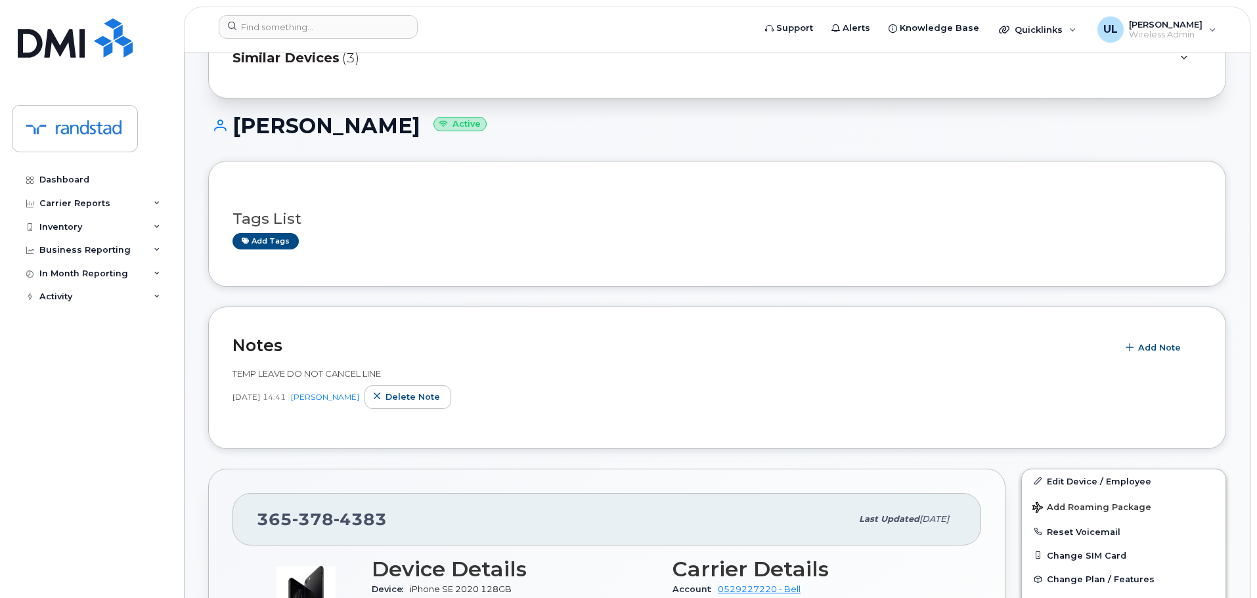
scroll to position [110, 0]
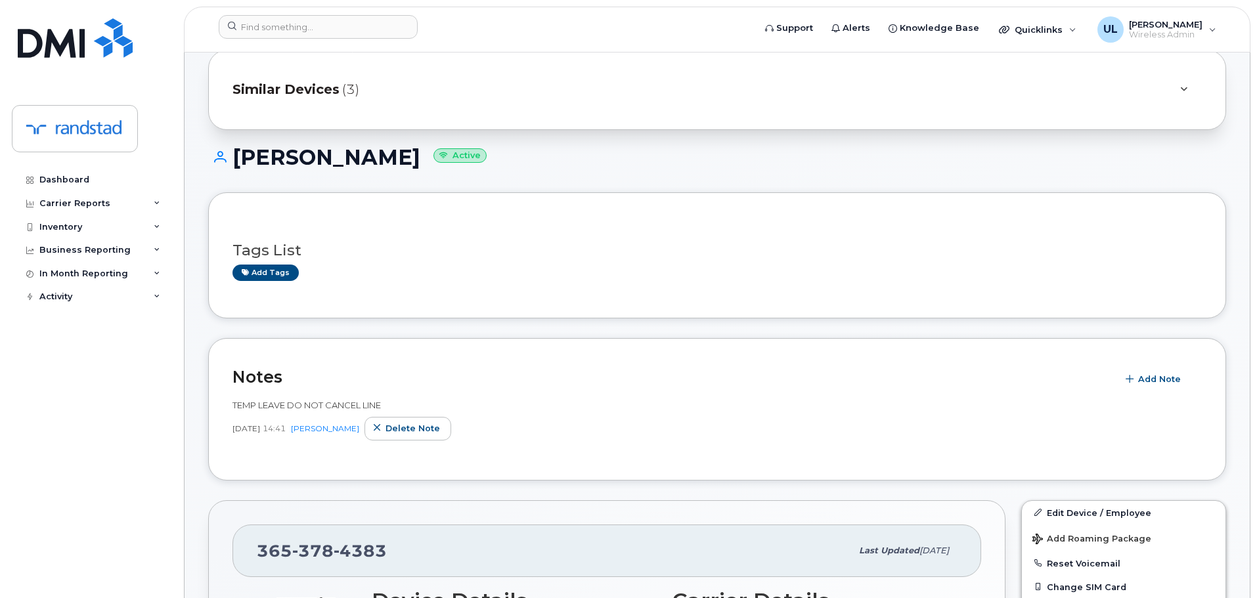
drag, startPoint x: 240, startPoint y: 148, endPoint x: 408, endPoint y: 152, distance: 168.1
click at [408, 152] on h1 "Heather Carlsen Active" at bounding box center [717, 157] width 1018 height 23
copy h1 "Heather Carlsen"
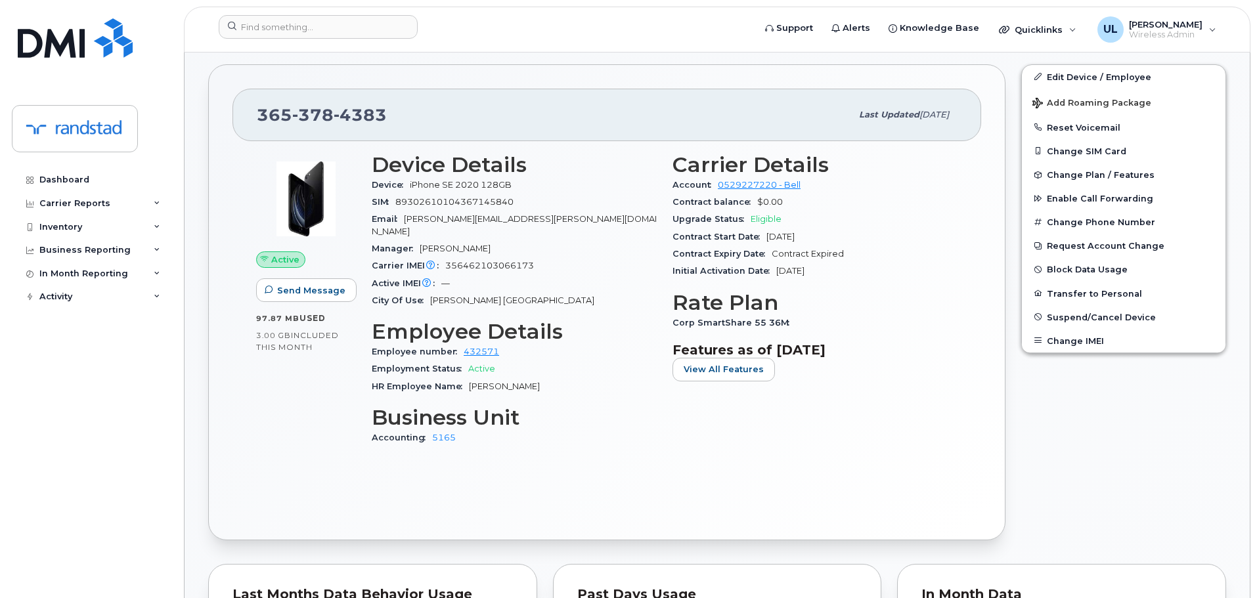
scroll to position [547, 0]
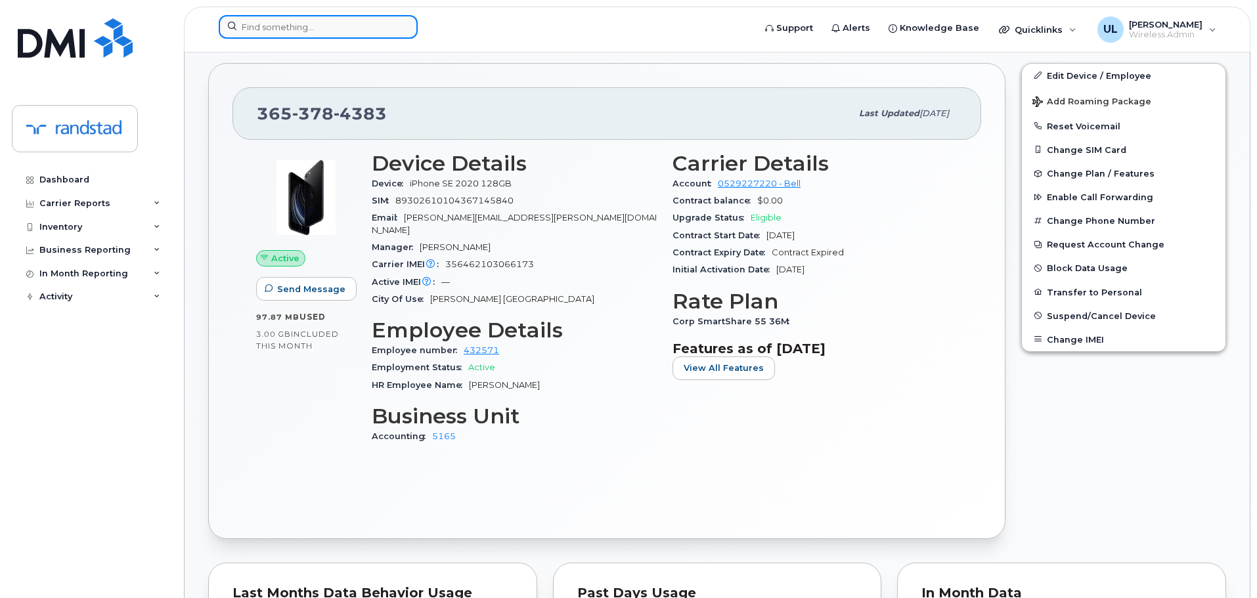
click at [347, 35] on input at bounding box center [318, 27] width 199 height 24
paste input "356561086856680"
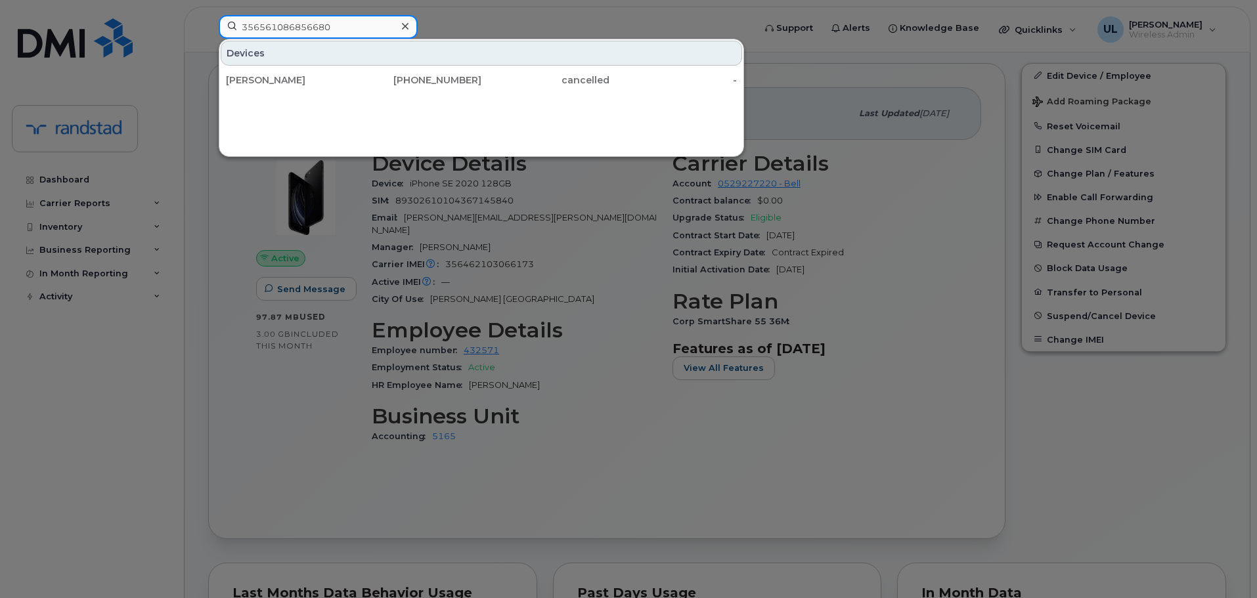
type input "356561086856680"
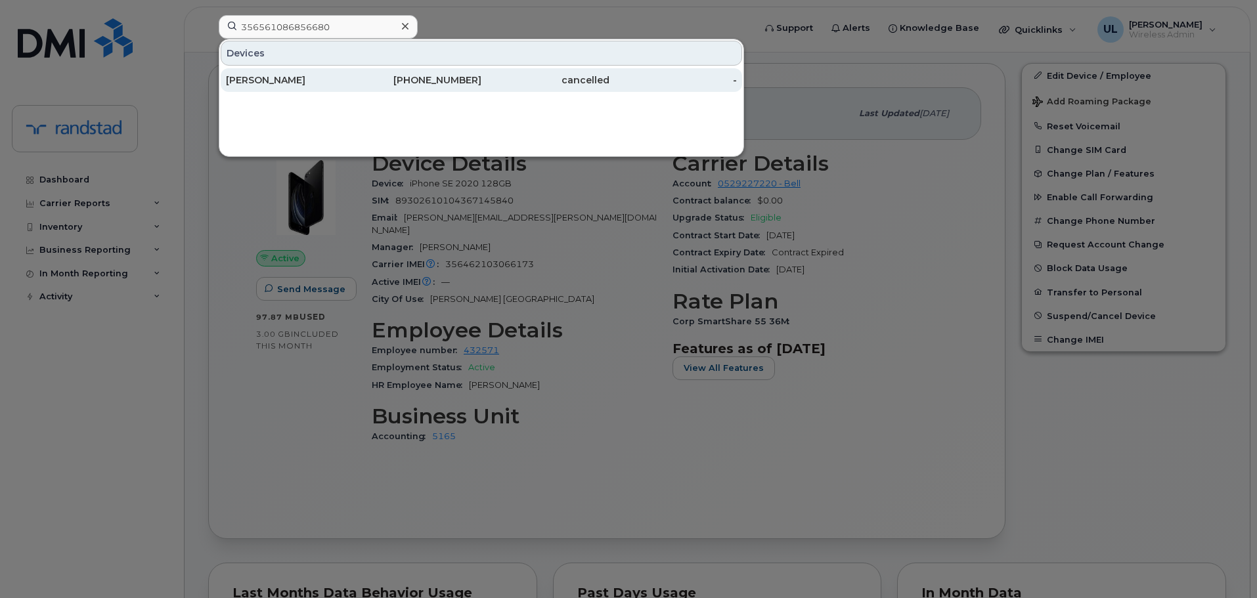
click at [347, 84] on div "Heather Dumitru" at bounding box center [290, 80] width 128 height 13
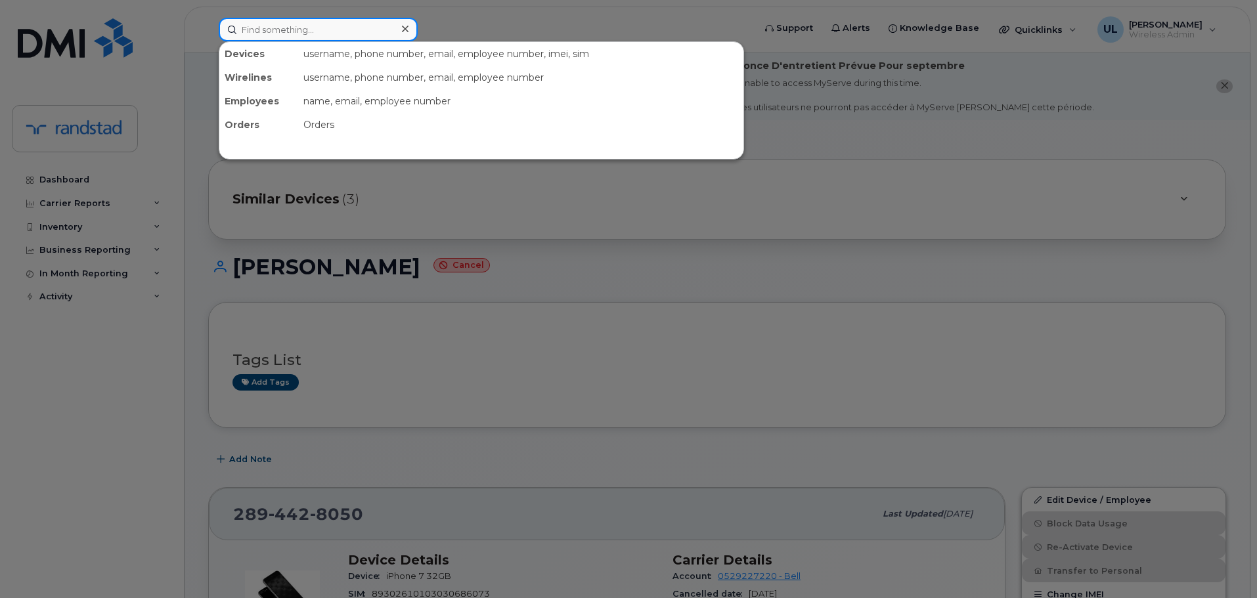
click at [283, 39] on input at bounding box center [318, 30] width 199 height 24
paste input "351835928165475"
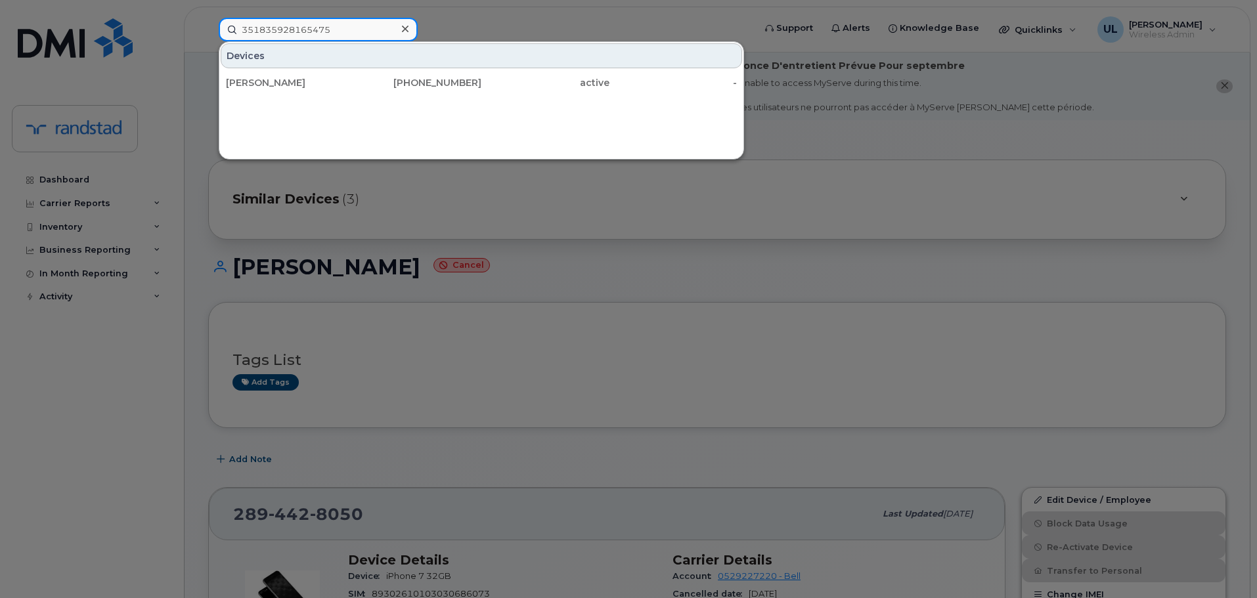
type input "351835928165475"
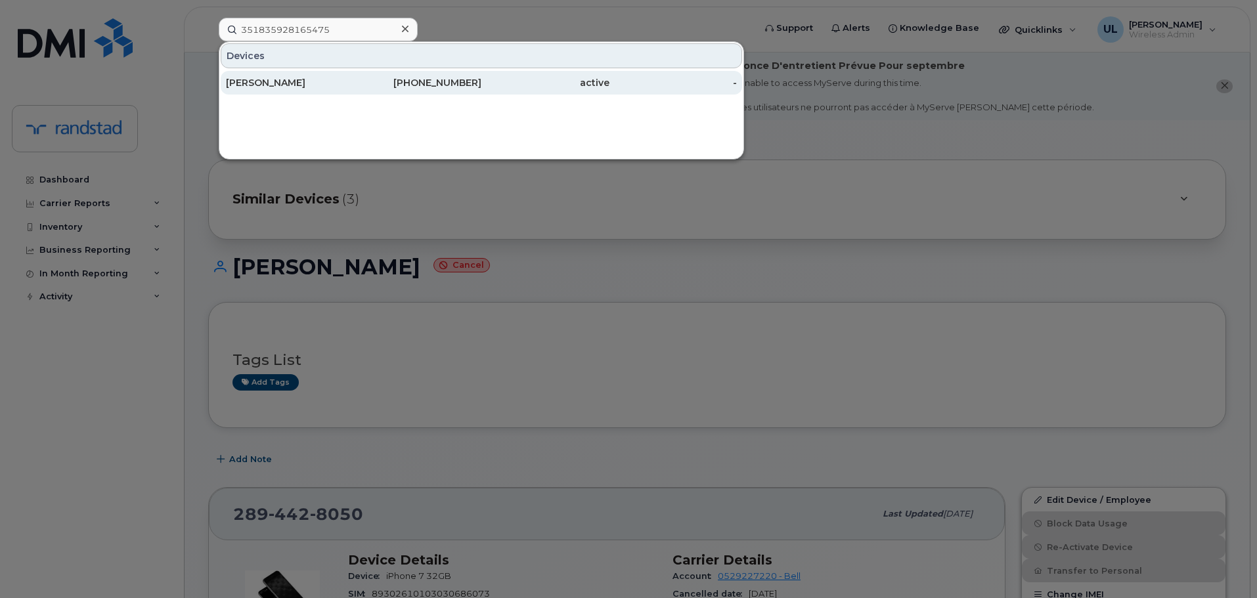
click at [296, 80] on div "[PERSON_NAME]" at bounding box center [290, 82] width 128 height 13
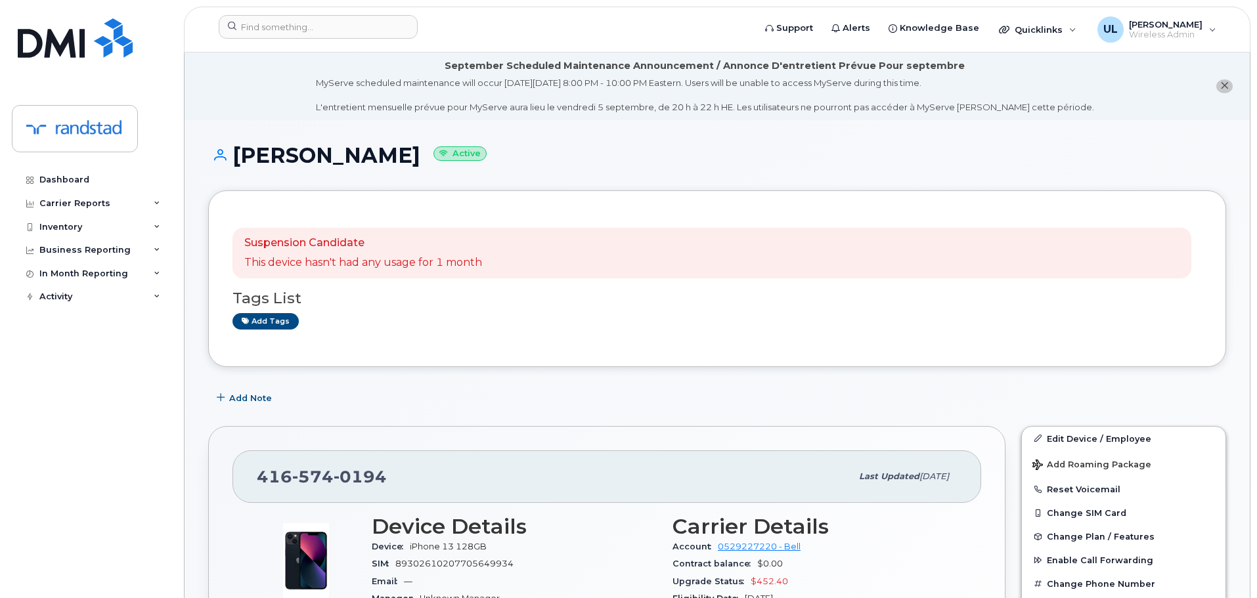
click at [328, 462] on div "[PHONE_NUMBER] Last updated [DATE]" at bounding box center [606, 476] width 749 height 53
click at [328, 462] on div "416 574 0194 Last updated Sep 02, 2025" at bounding box center [606, 476] width 749 height 53
copy span "416 574 0194"
click at [373, 171] on div "Bhupender Singh Active" at bounding box center [717, 167] width 1018 height 47
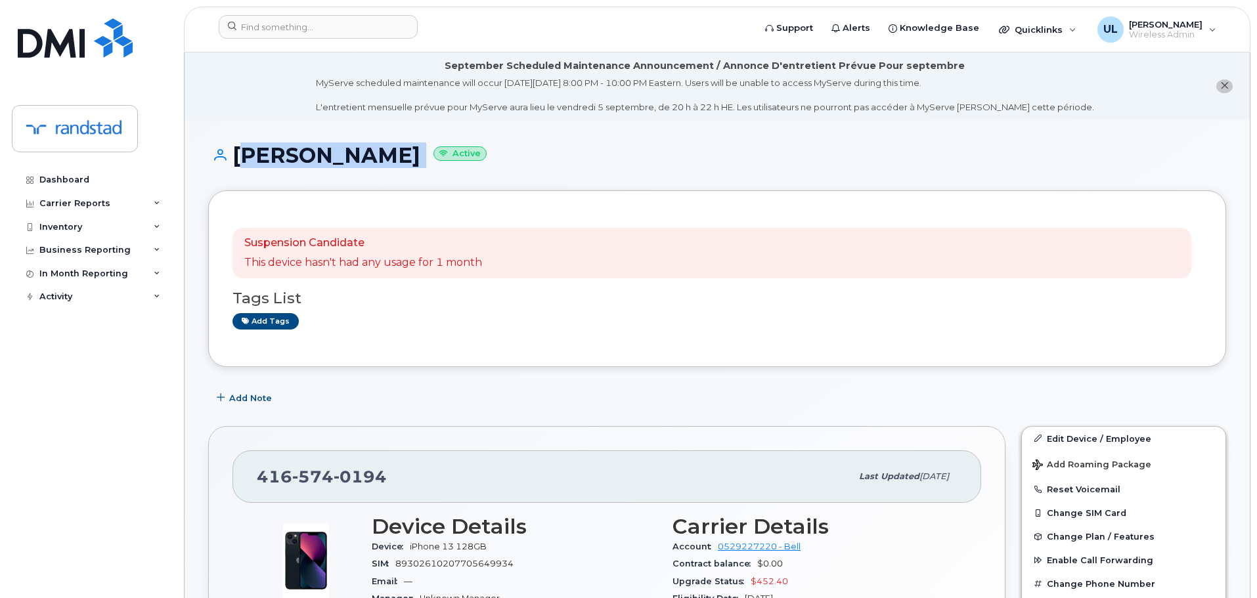
click at [373, 171] on div "Bhupender Singh Active" at bounding box center [717, 167] width 1018 height 47
copy h1 "Bhupender Singh"
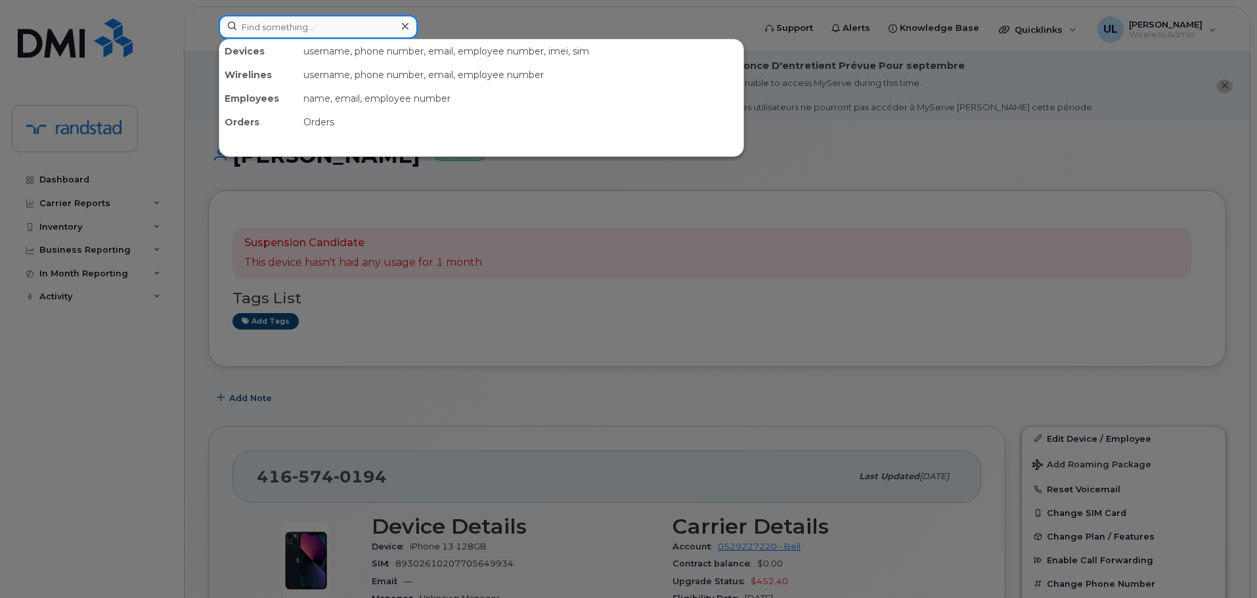
click at [392, 32] on input at bounding box center [318, 27] width 199 height 24
paste input "359975091757211"
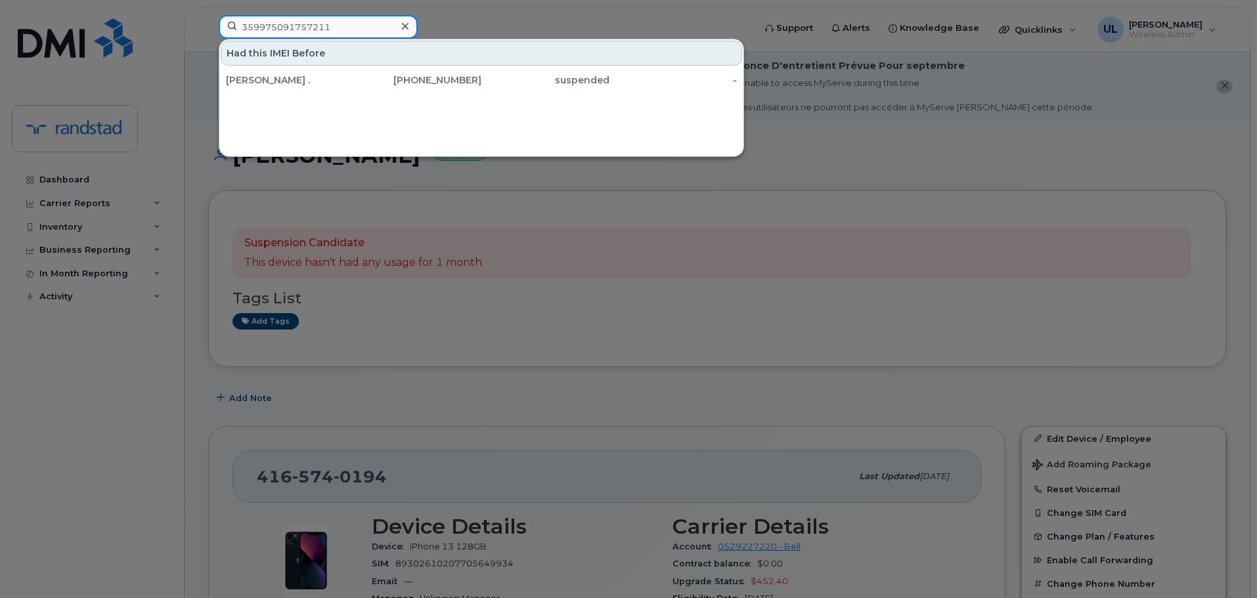
type input "359975091757211"
click at [464, 95] on div "Had this IMEI Before Laura . 438-879-0422 suspended -" at bounding box center [481, 98] width 525 height 118
click at [460, 92] on div "Laura . 438-879-0422 suspended -" at bounding box center [481, 80] width 524 height 26
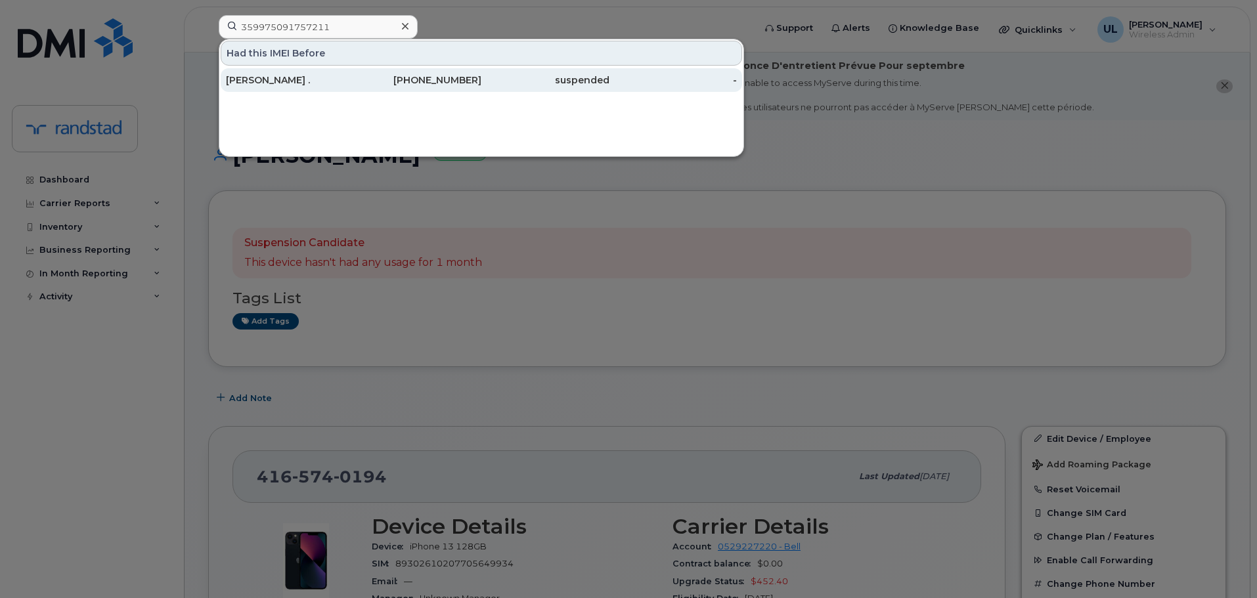
click at [458, 90] on div "438-879-0422" at bounding box center [418, 80] width 128 height 24
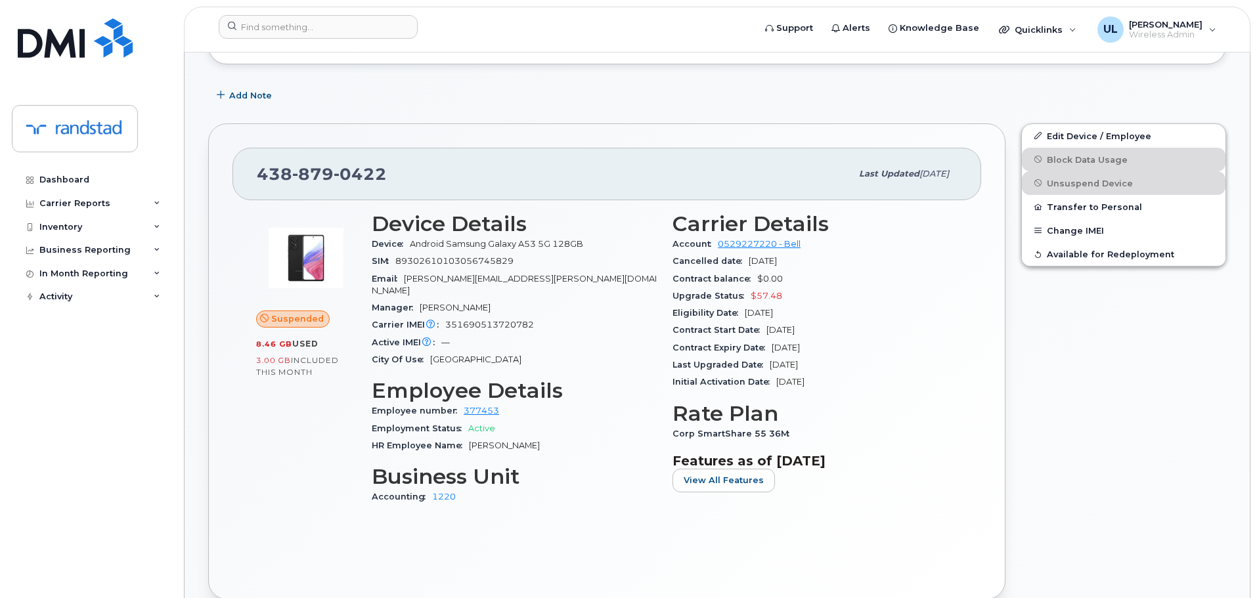
scroll to position [328, 0]
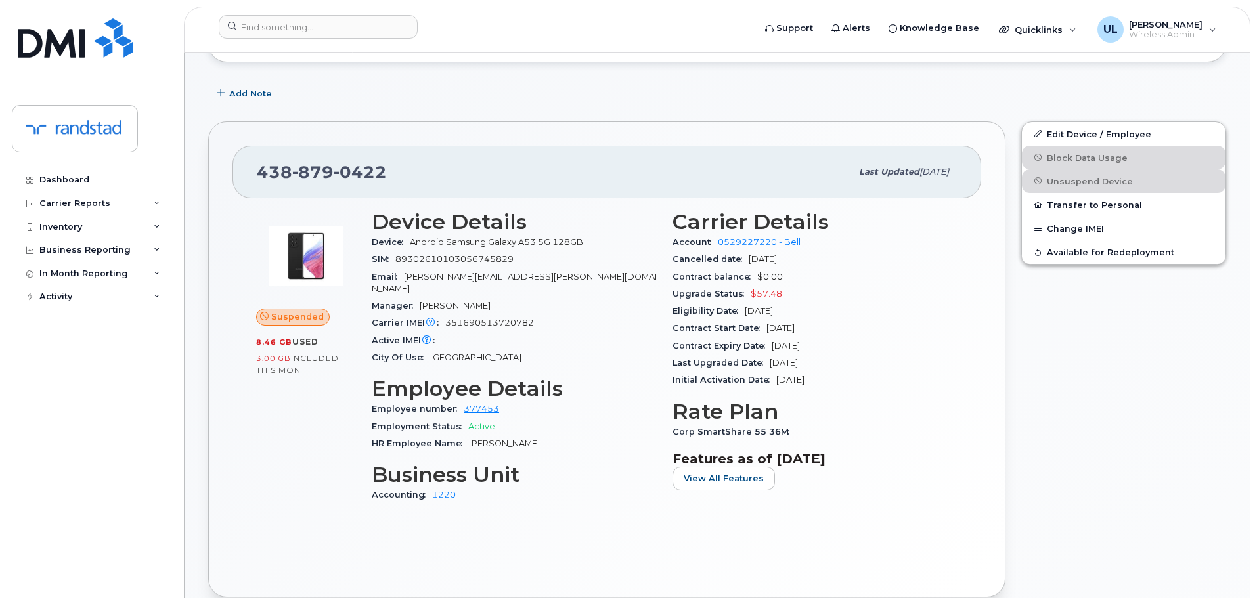
click at [498, 318] on span "351690513720782" at bounding box center [489, 323] width 89 height 10
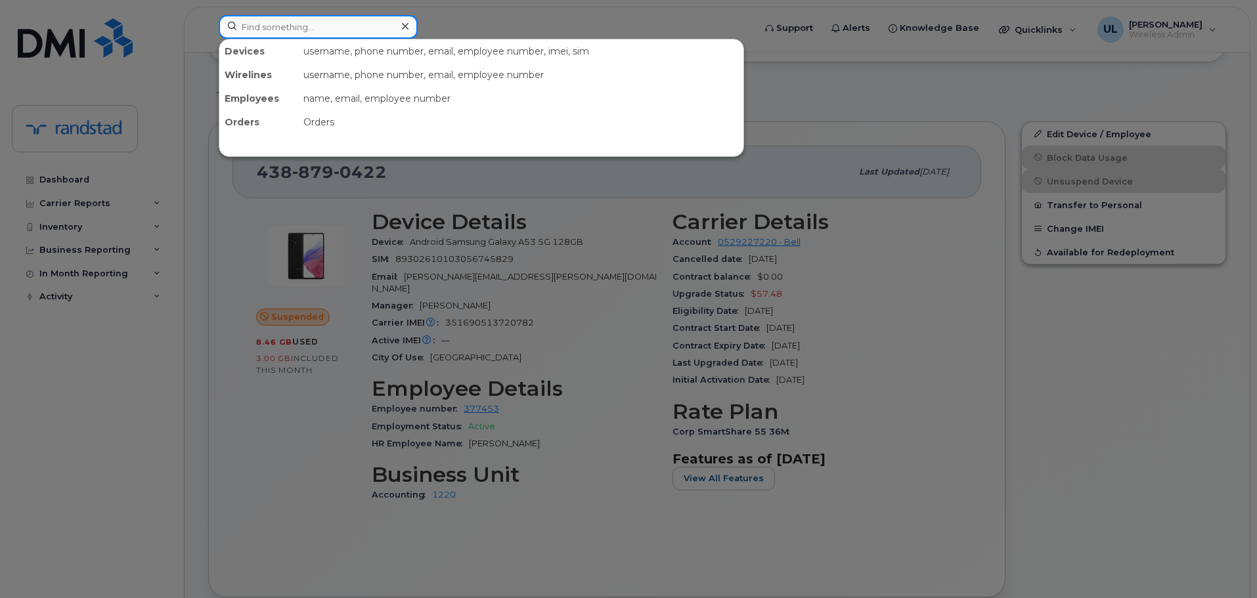
click at [396, 26] on div at bounding box center [318, 27] width 199 height 24
drag, startPoint x: 395, startPoint y: 26, endPoint x: 318, endPoint y: 33, distance: 77.2
click at [318, 33] on input at bounding box center [318, 27] width 199 height 24
paste input "356561086821387"
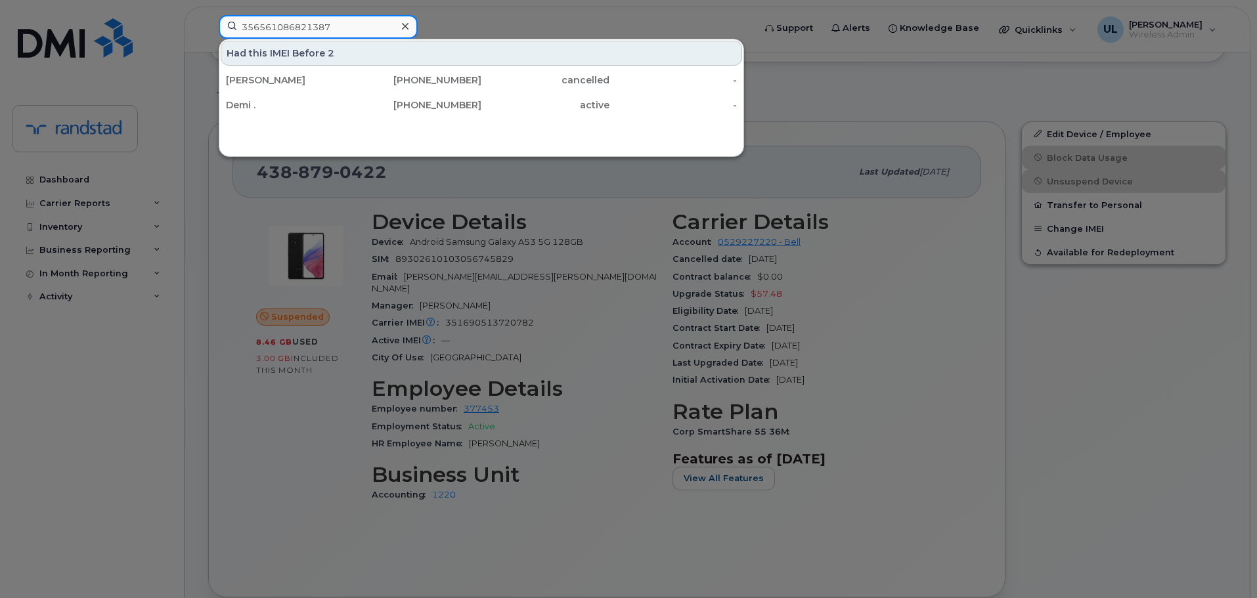
click at [343, 21] on input "356561086821387" at bounding box center [318, 27] width 199 height 24
paste input "39610935182"
type input "356396109351827"
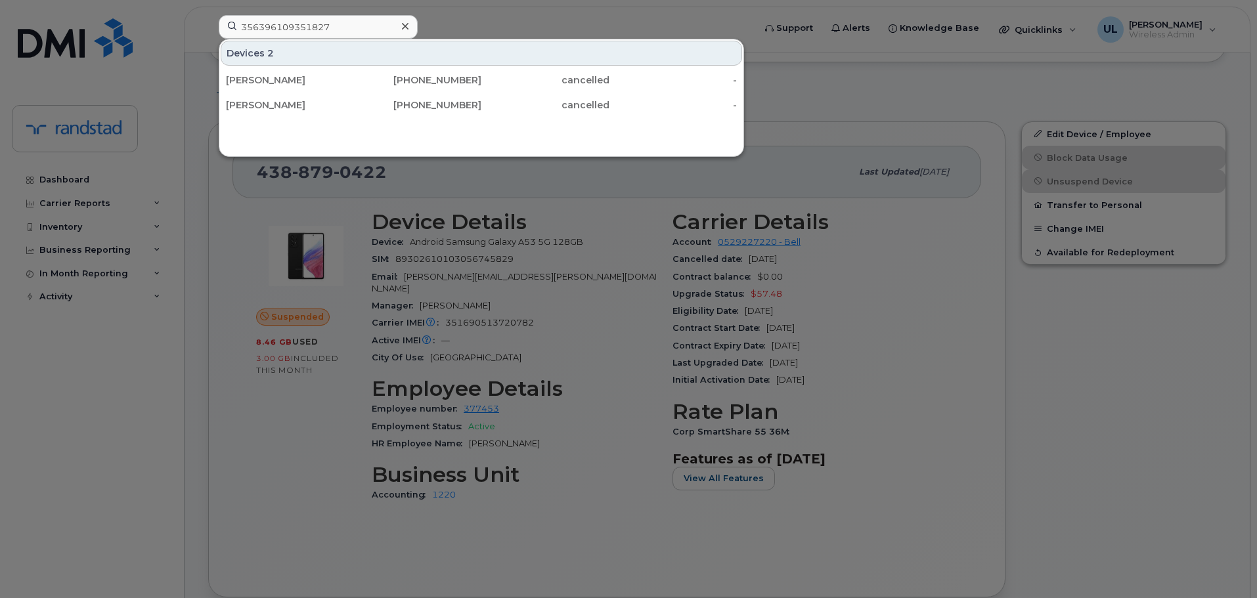
click at [598, 272] on div at bounding box center [628, 299] width 1257 height 598
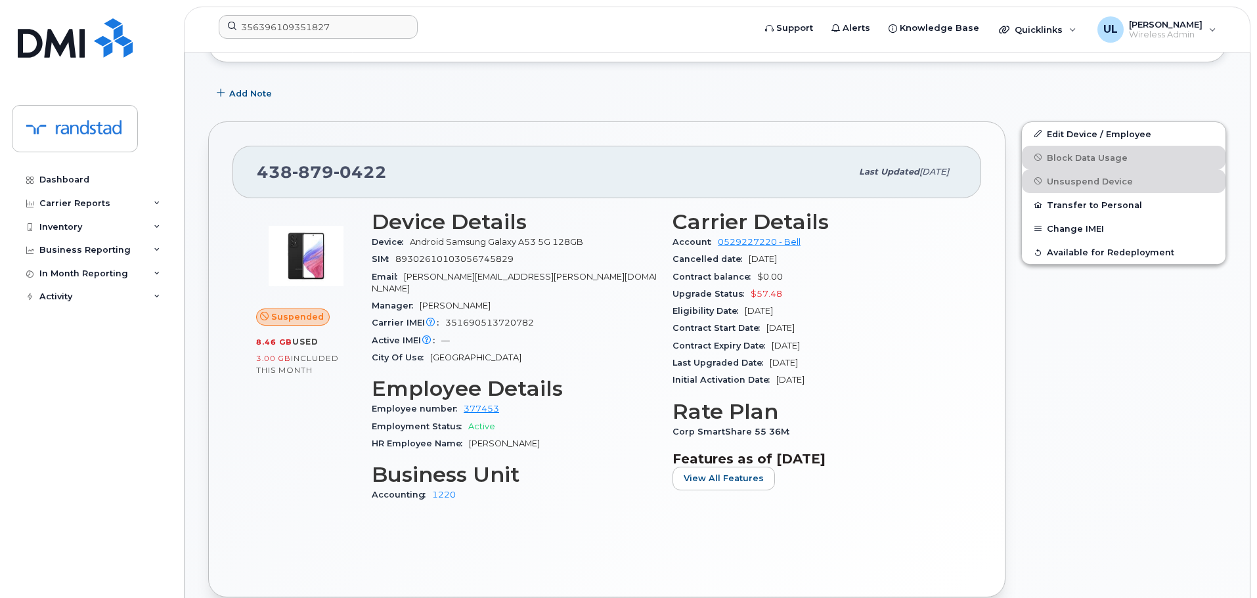
click at [479, 318] on span "351690513720782" at bounding box center [489, 323] width 89 height 10
copy span "351690513720782"
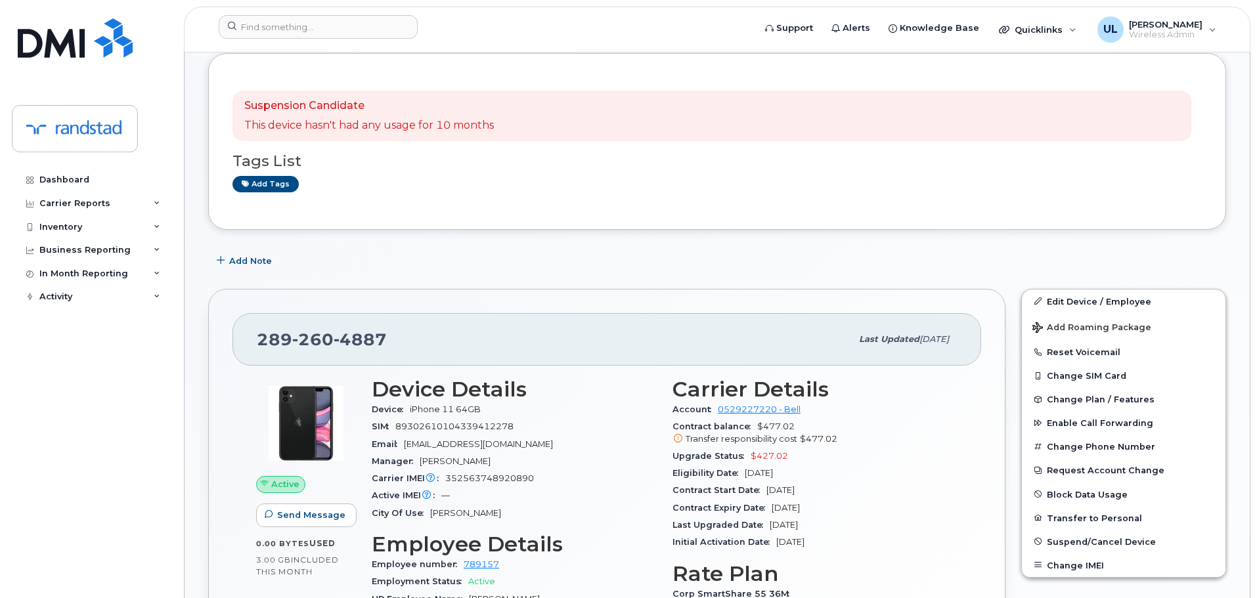
scroll to position [219, 0]
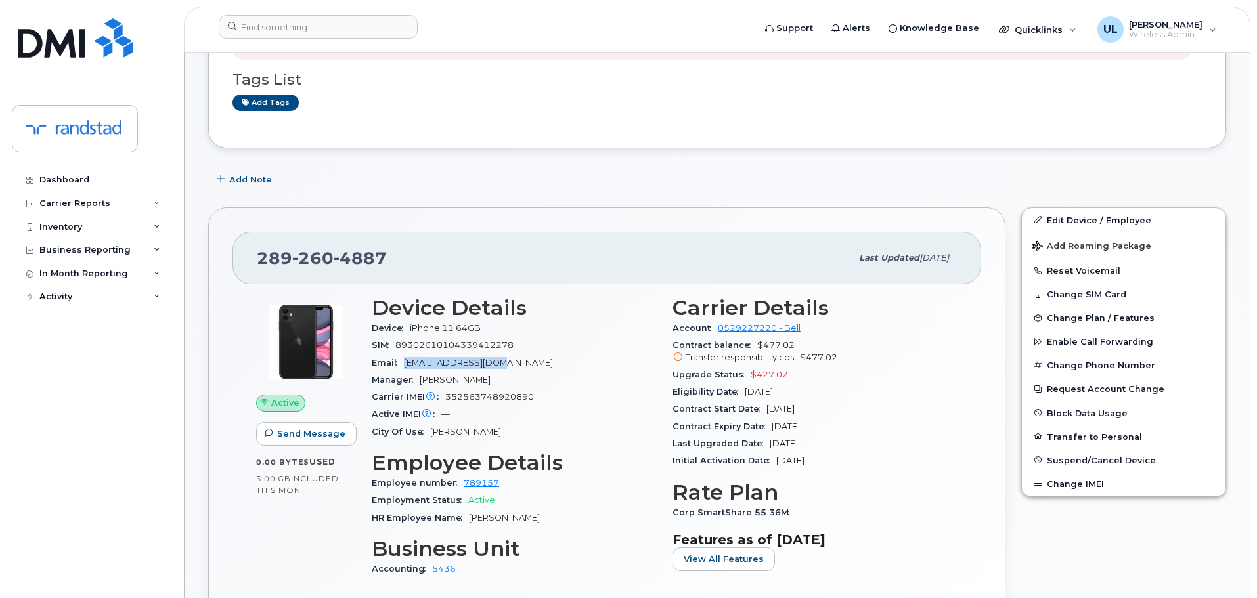
drag, startPoint x: 408, startPoint y: 364, endPoint x: 532, endPoint y: 359, distance: 124.8
click at [532, 359] on div "Email [EMAIL_ADDRESS][DOMAIN_NAME]" at bounding box center [514, 363] width 285 height 17
copy span "[EMAIL_ADDRESS][DOMAIN_NAME]"
click at [1085, 457] on span "Suspend/Cancel Device" at bounding box center [1101, 460] width 109 height 10
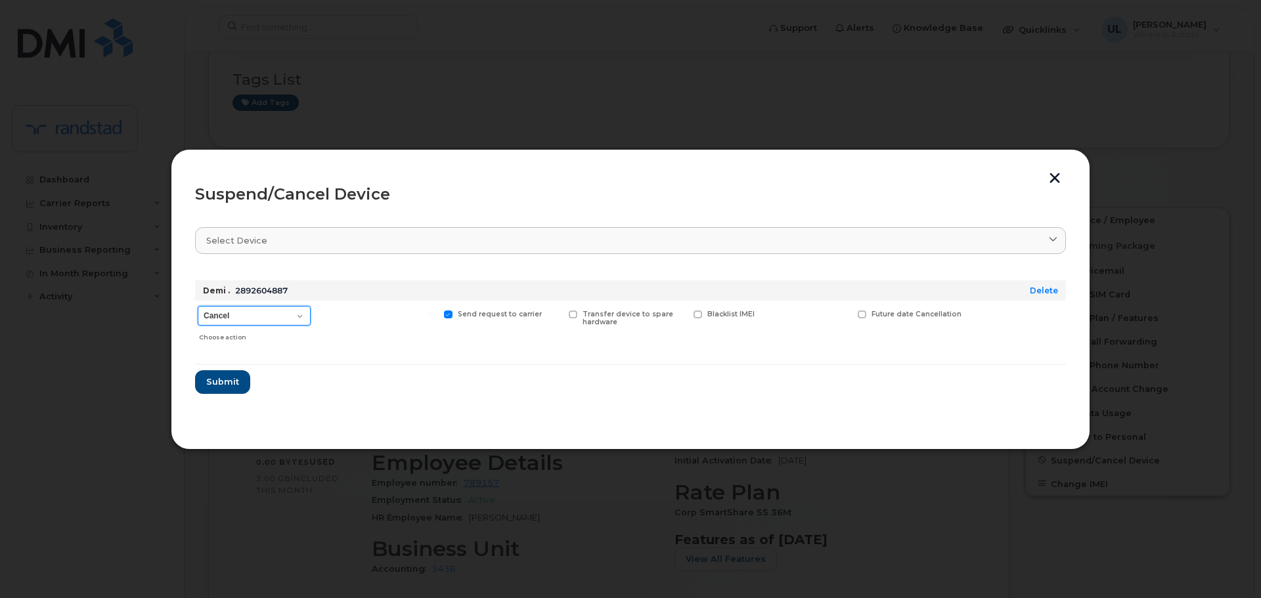
drag, startPoint x: 230, startPoint y: 318, endPoint x: 236, endPoint y: 323, distance: 7.9
click at [230, 318] on select "Cancel Suspend - Extend Suspension Suspend - Reduced Rate Suspend - Full Rate S…" at bounding box center [254, 316] width 113 height 20
select select "[object Object]"
click at [198, 306] on select "Cancel Suspend - Extend Suspension Suspend - Reduced Rate Suspend - Full Rate S…" at bounding box center [254, 316] width 113 height 20
click at [233, 382] on span "Submit" at bounding box center [222, 382] width 33 height 12
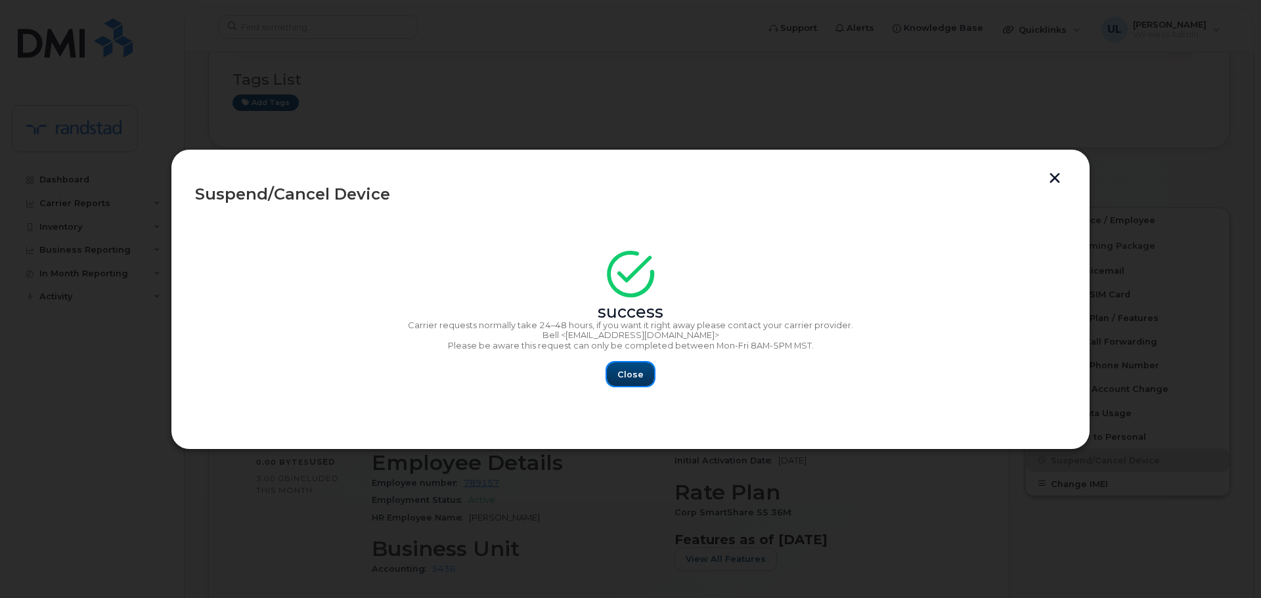
click at [632, 372] on span "Close" at bounding box center [630, 374] width 26 height 12
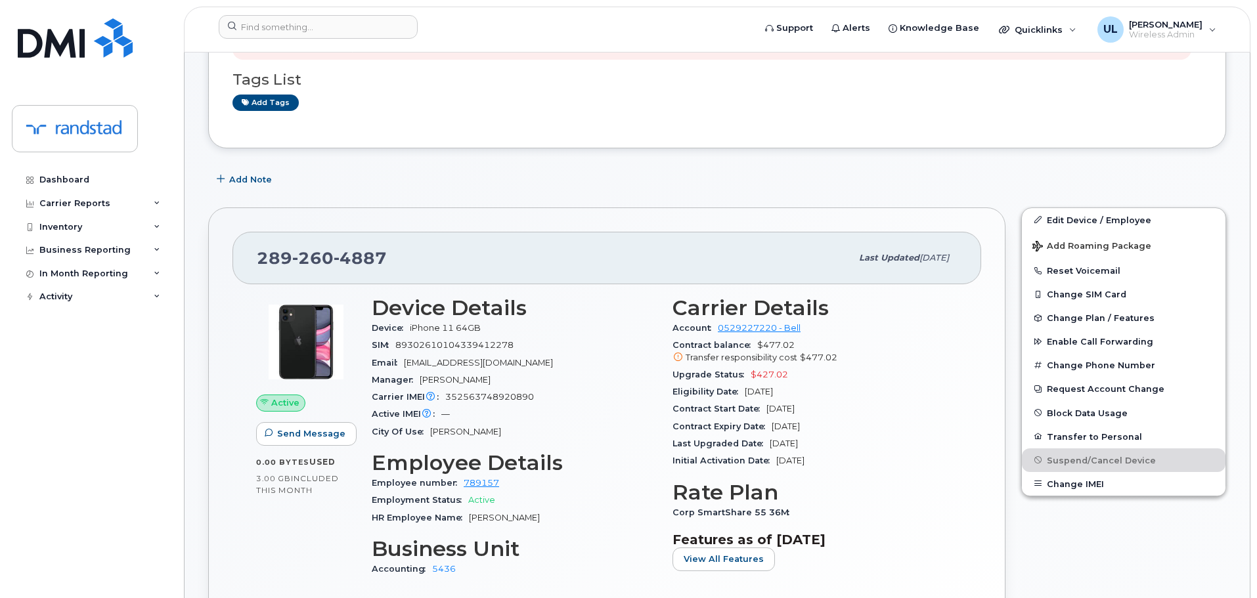
click at [269, 256] on span "[PHONE_NUMBER]" at bounding box center [322, 258] width 130 height 20
copy span "[PHONE_NUMBER]"
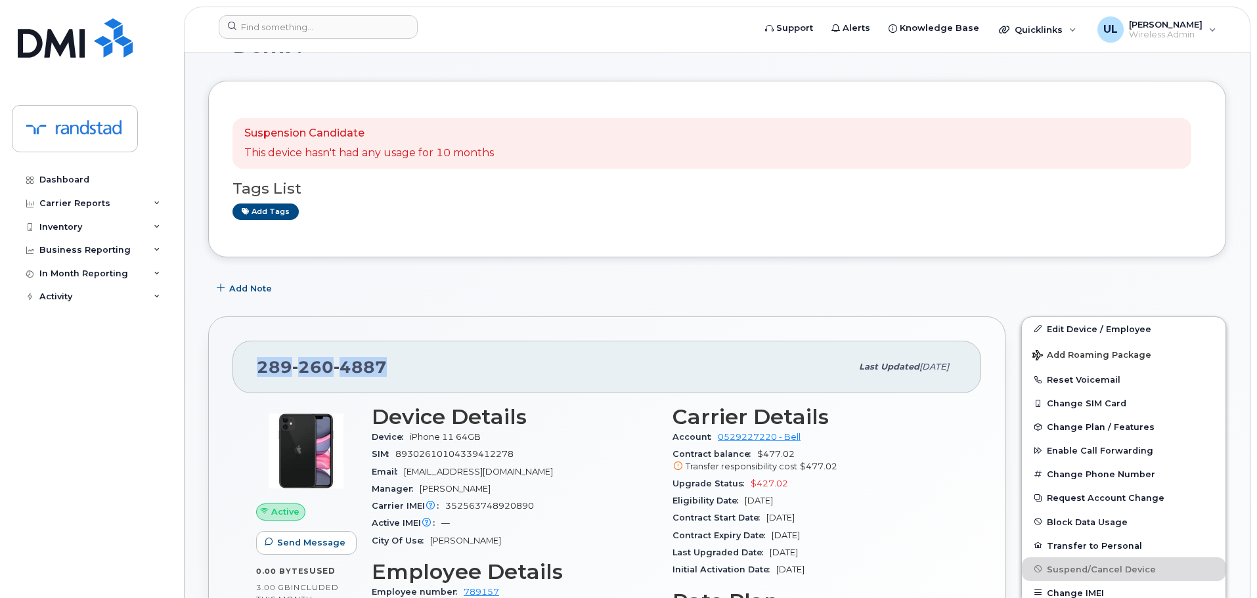
scroll to position [0, 0]
